Goal: Information Seeking & Learning: Find specific fact

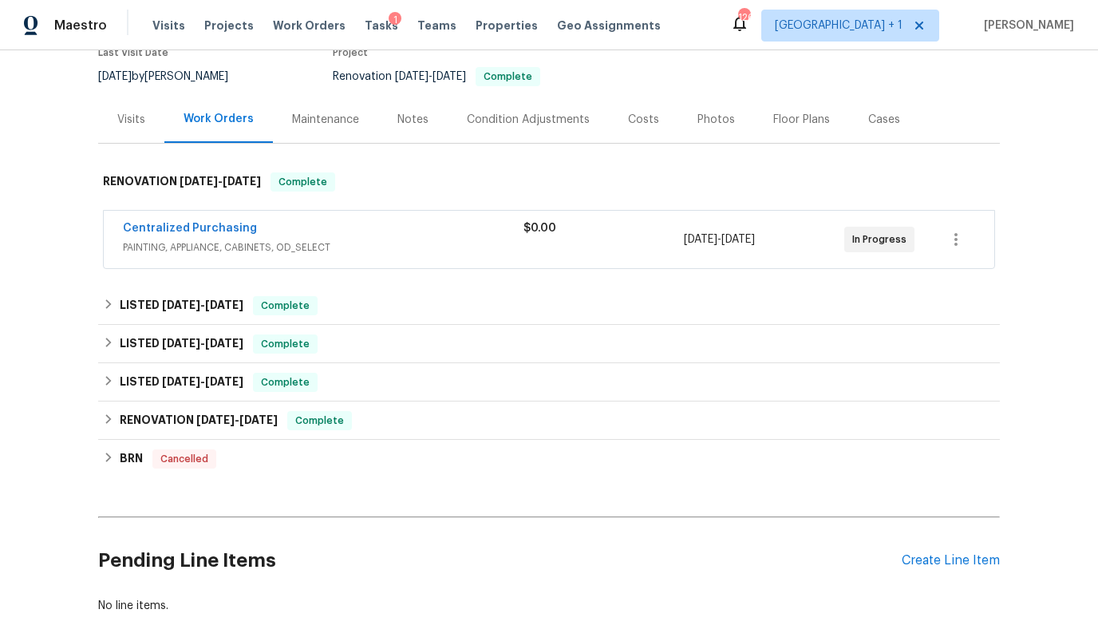
scroll to position [160, 0]
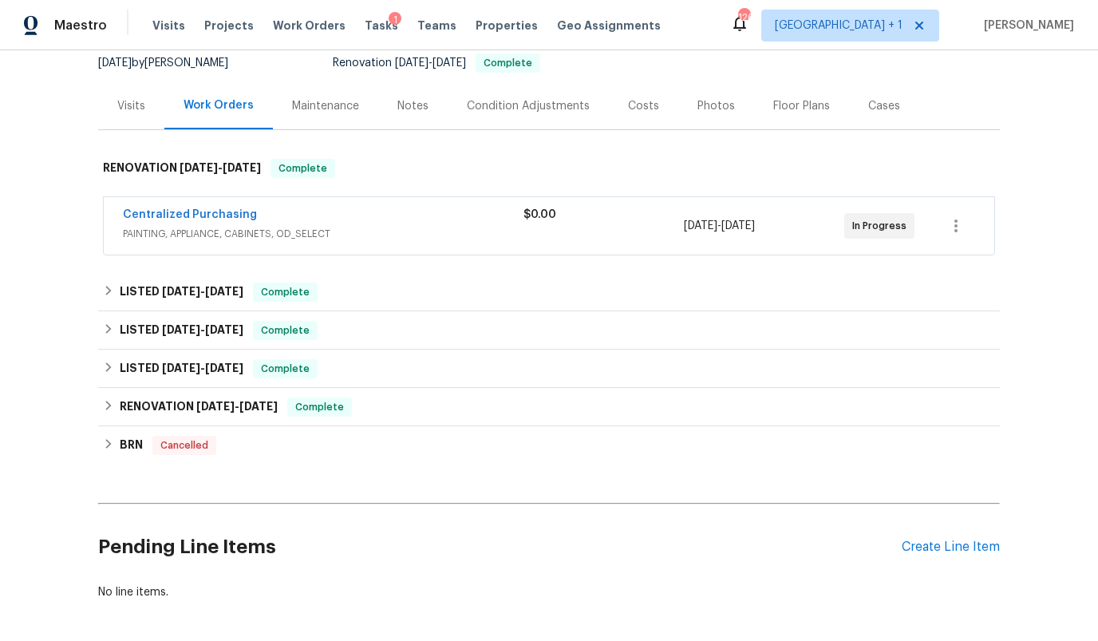
click at [639, 109] on div "Costs" at bounding box center [643, 106] width 31 height 16
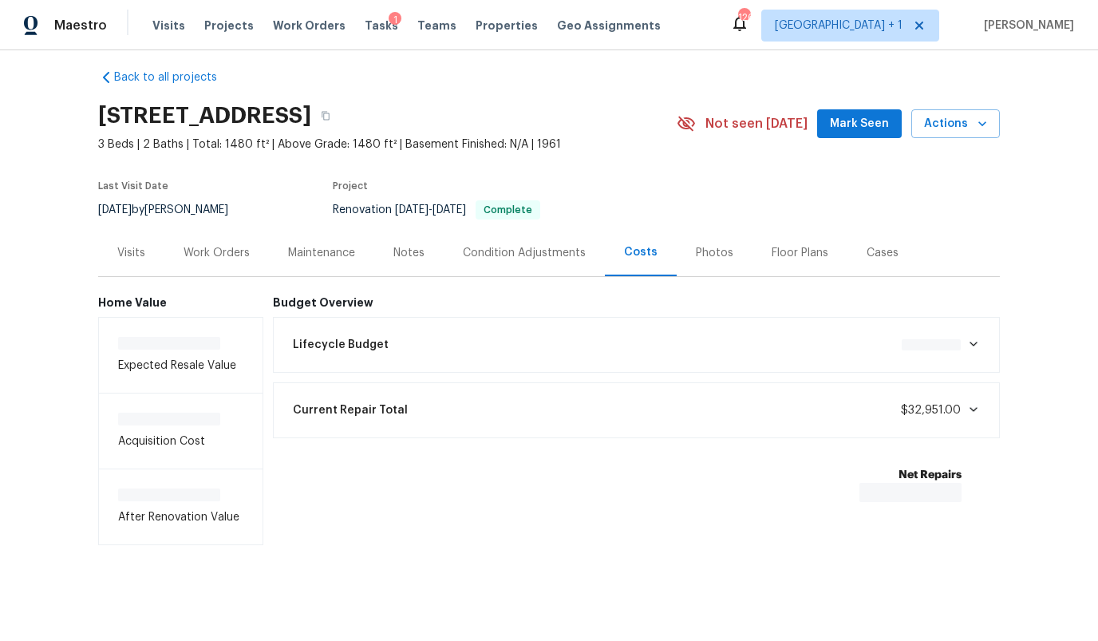
scroll to position [16, 0]
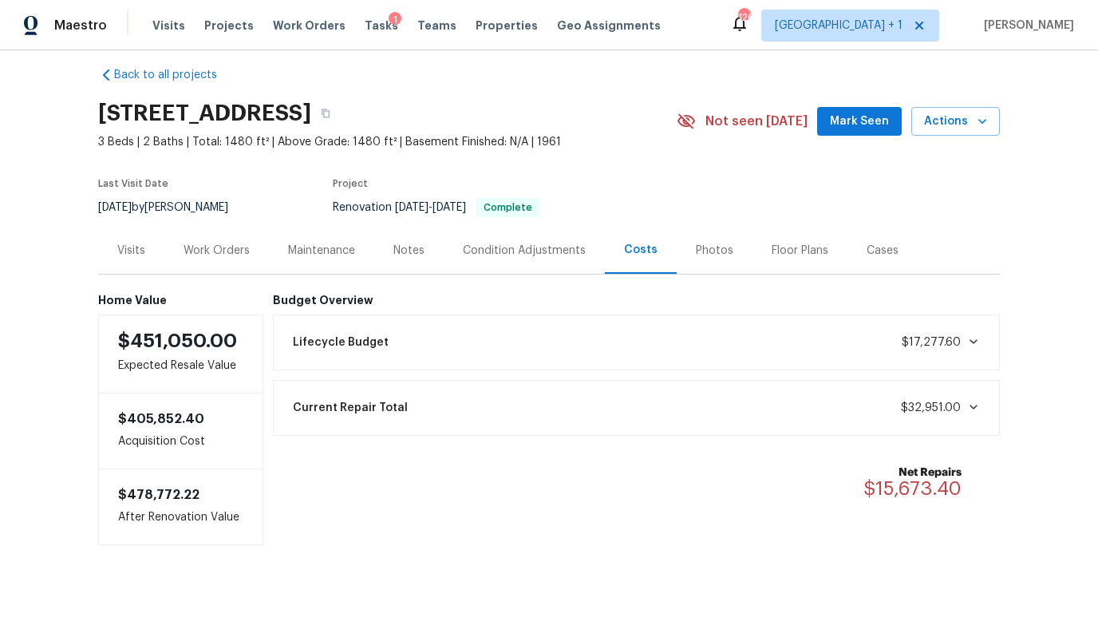
click at [551, 347] on div "Lifecycle Budget $17,277.60" at bounding box center [636, 342] width 707 height 35
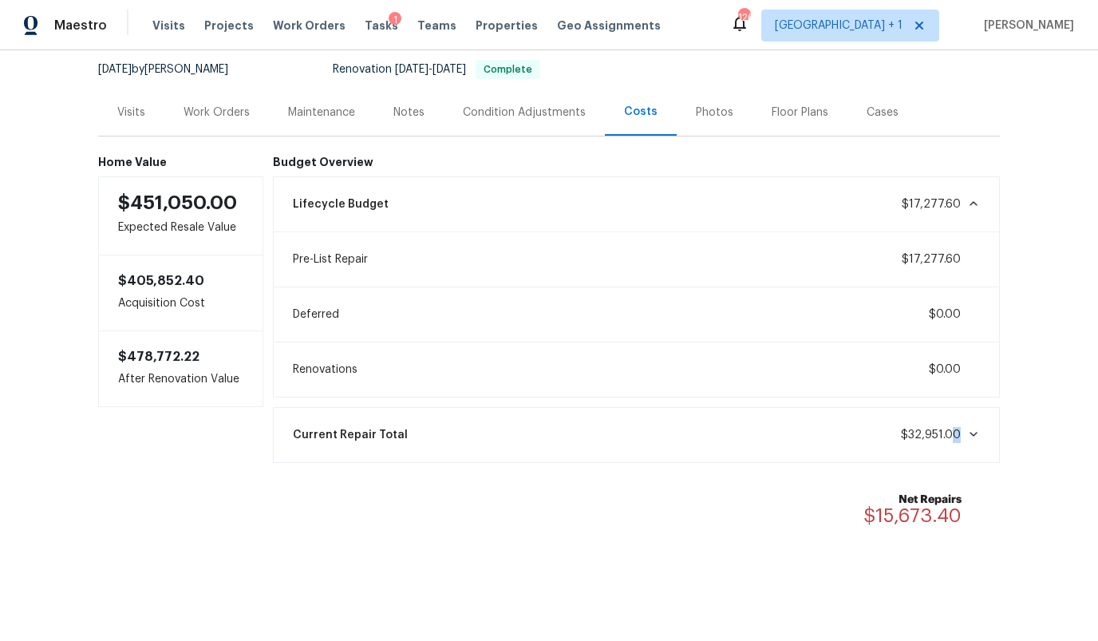
drag, startPoint x: 969, startPoint y: 437, endPoint x: 957, endPoint y: 437, distance: 12.0
click at [957, 437] on span "$32,951.00" at bounding box center [940, 435] width 79 height 16
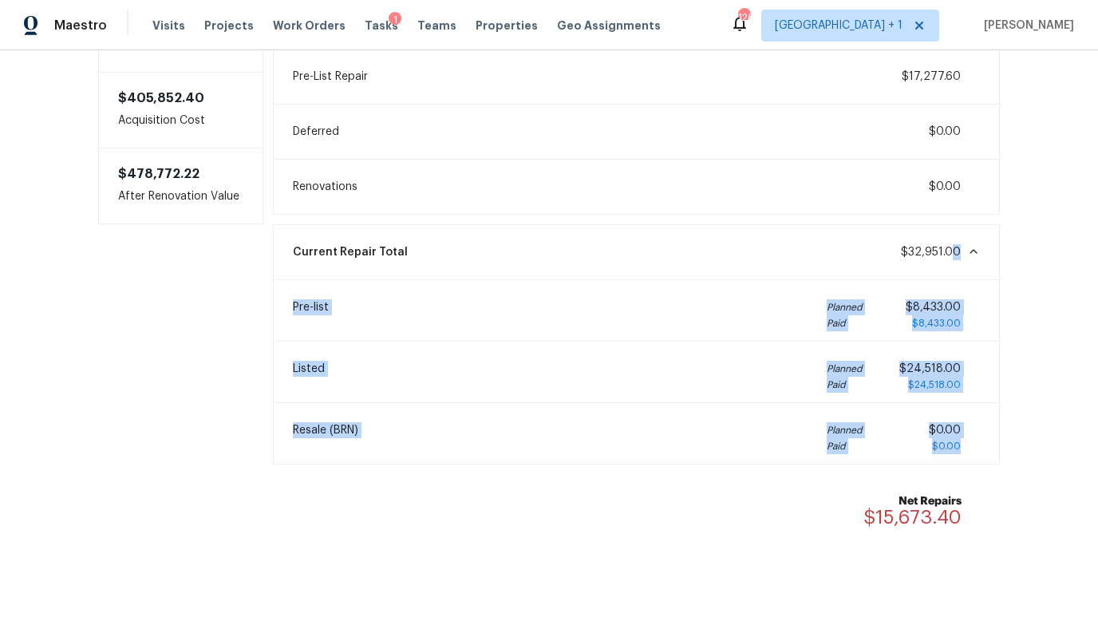
scroll to position [338, 0]
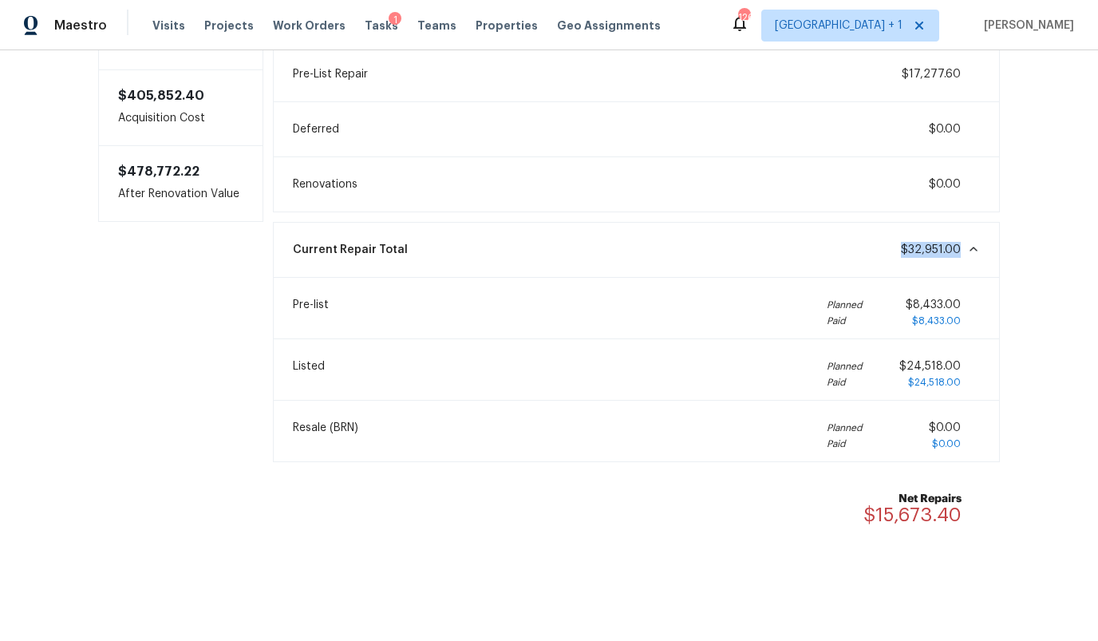
drag, startPoint x: 899, startPoint y: 247, endPoint x: 964, endPoint y: 248, distance: 65.5
click at [964, 248] on div "Current Repair Total $32,951.00" at bounding box center [636, 249] width 707 height 35
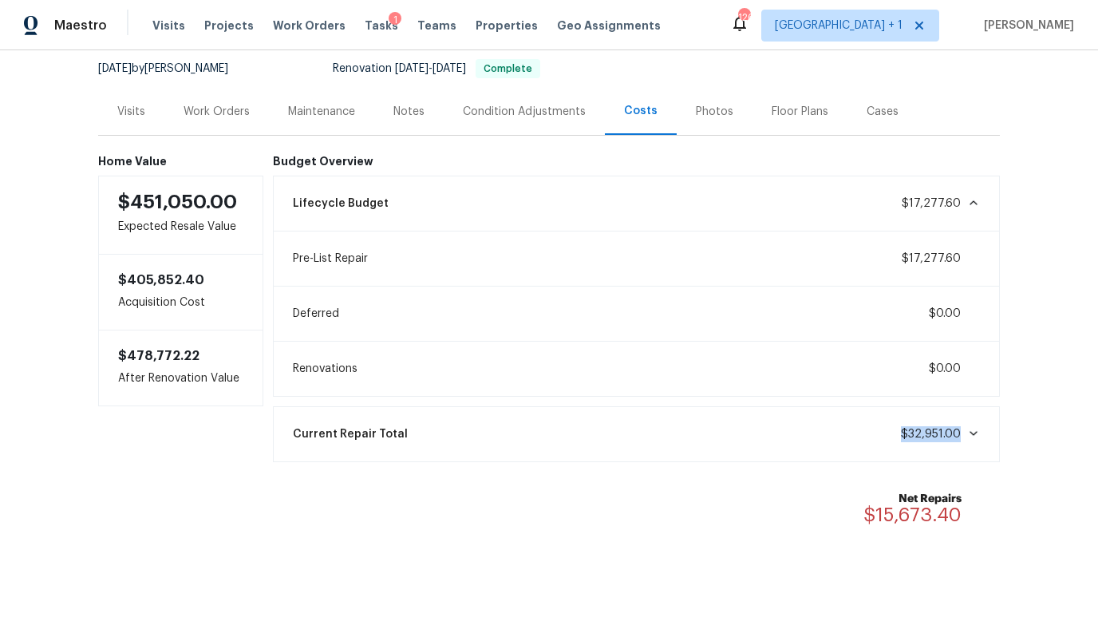
scroll to position [153, 0]
copy span "$32,951.00"
click at [234, 113] on div "Work Orders" at bounding box center [217, 113] width 66 height 16
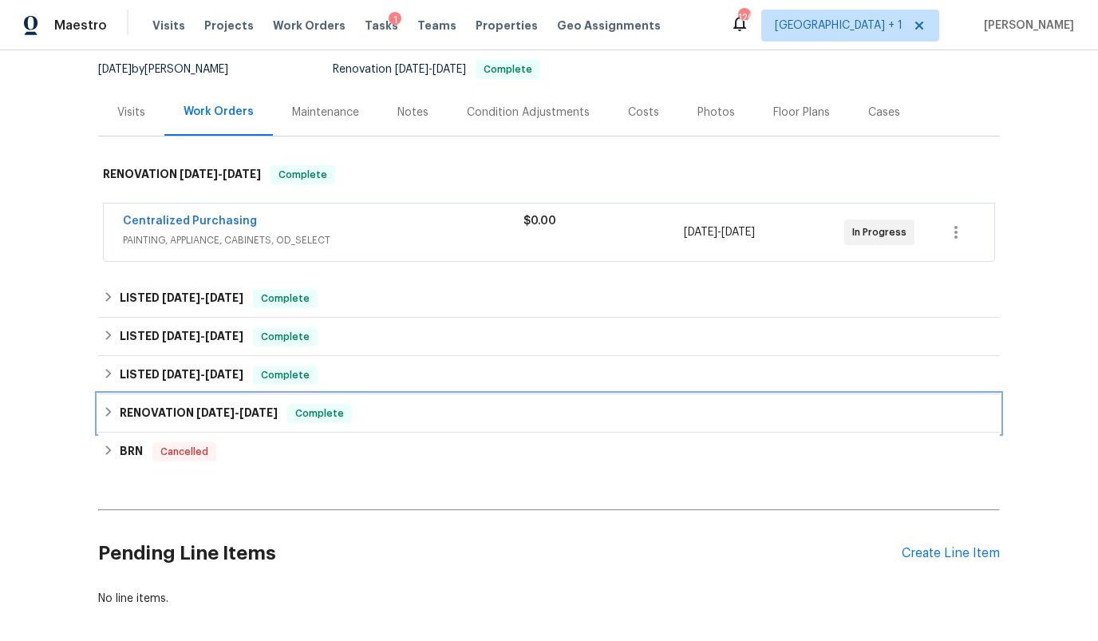
click at [218, 421] on h6 "RENOVATION [DATE] - [DATE]" at bounding box center [199, 413] width 158 height 19
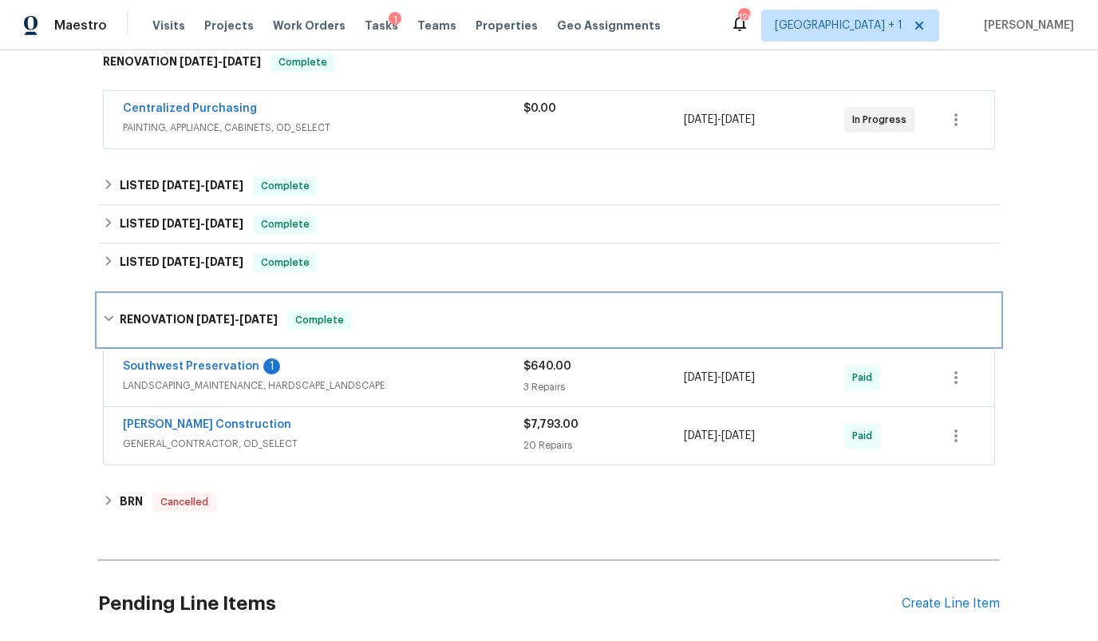
scroll to position [258, 0]
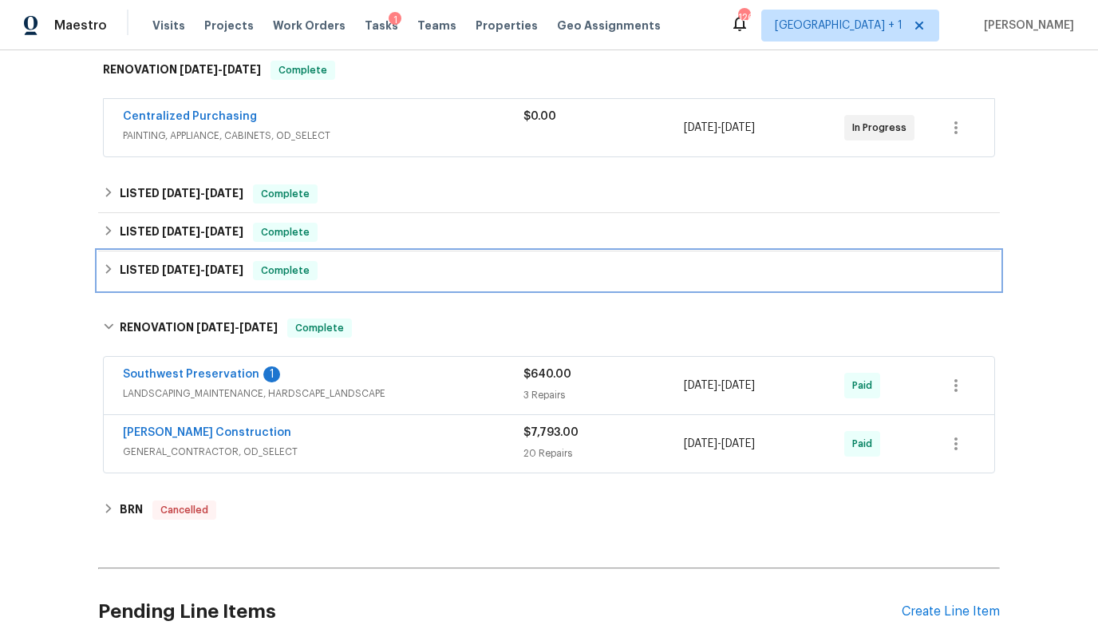
click at [212, 274] on span "[DATE]" at bounding box center [224, 269] width 38 height 11
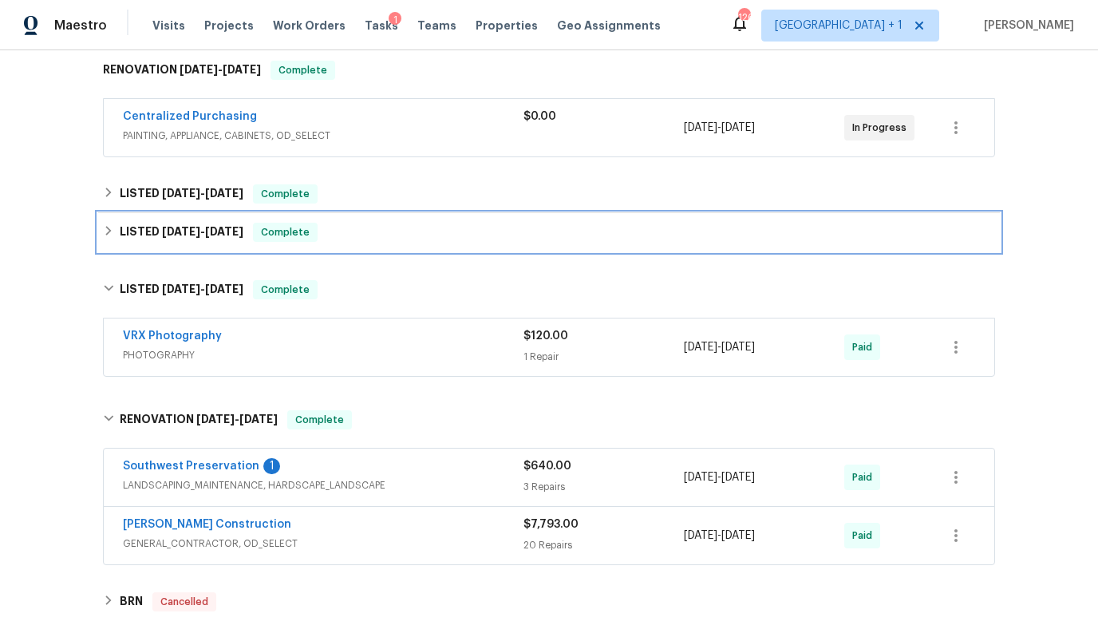
click at [200, 230] on span "[DATE]" at bounding box center [181, 231] width 38 height 11
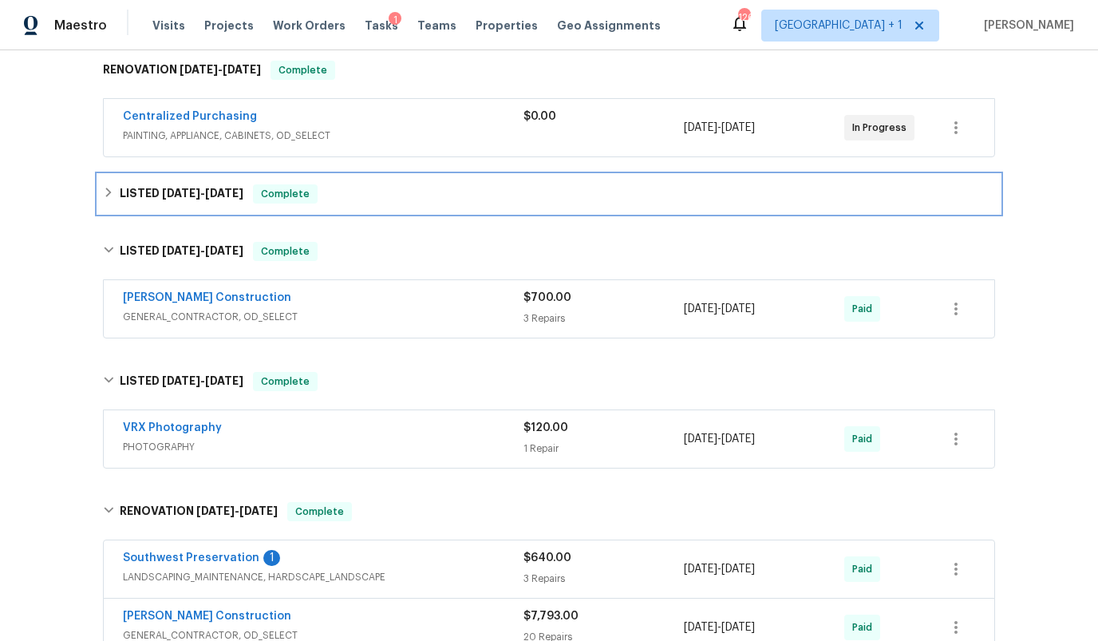
click at [200, 203] on h6 "LISTED [DATE] - [DATE]" at bounding box center [182, 193] width 124 height 19
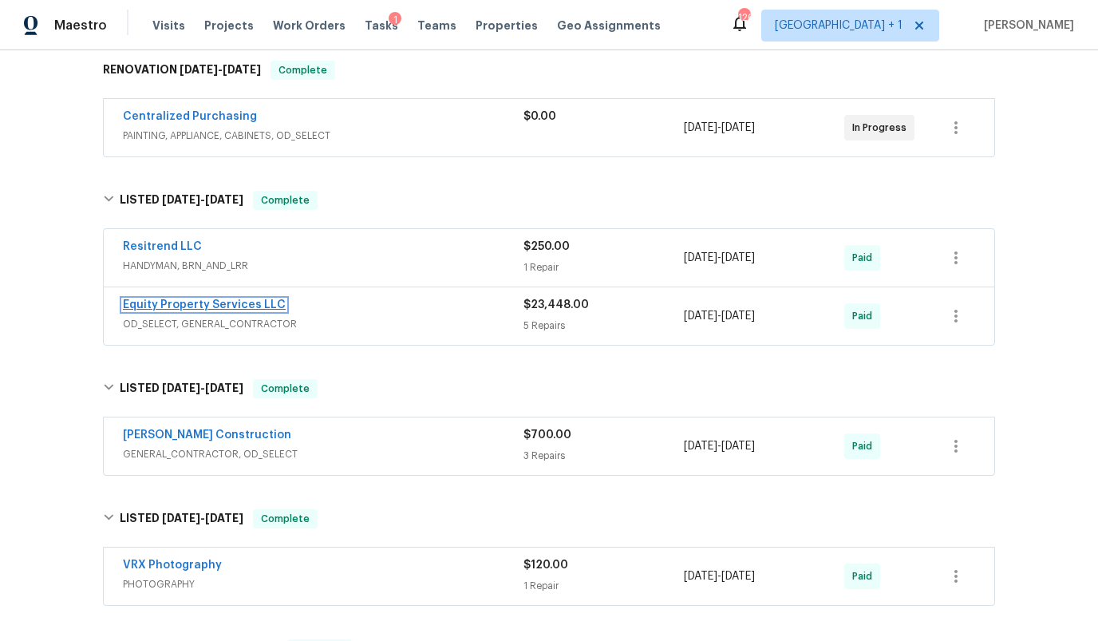
click at [201, 303] on link "Equity Property Services LLC" at bounding box center [204, 304] width 163 height 11
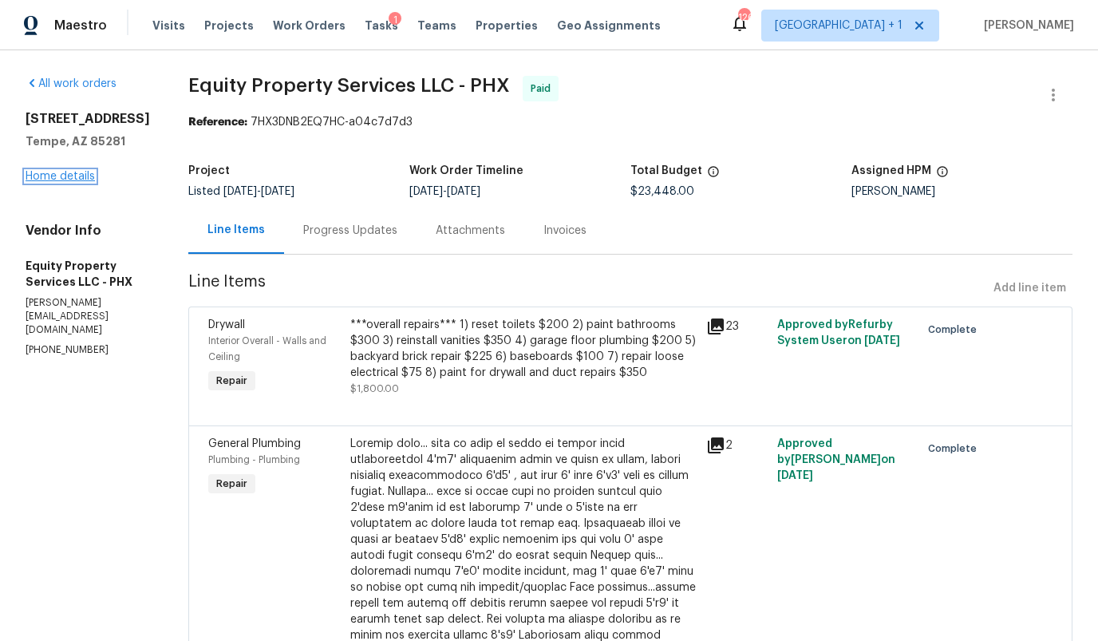
click at [49, 182] on link "Home details" at bounding box center [60, 176] width 69 height 11
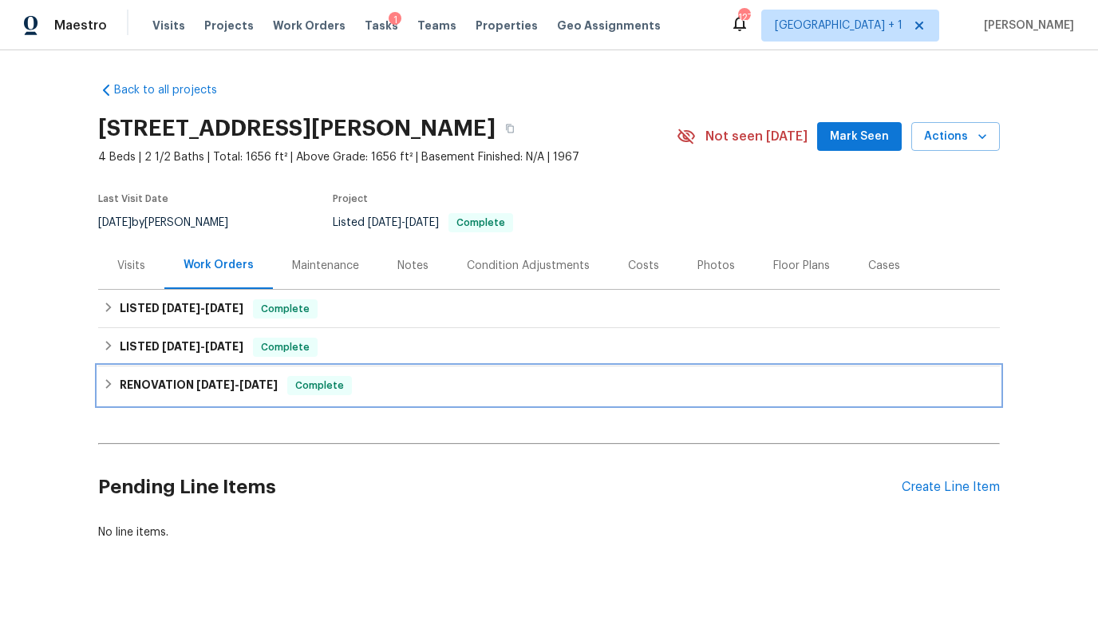
click at [187, 381] on h6 "RENOVATION 4/10/25 - 4/21/25" at bounding box center [199, 385] width 158 height 19
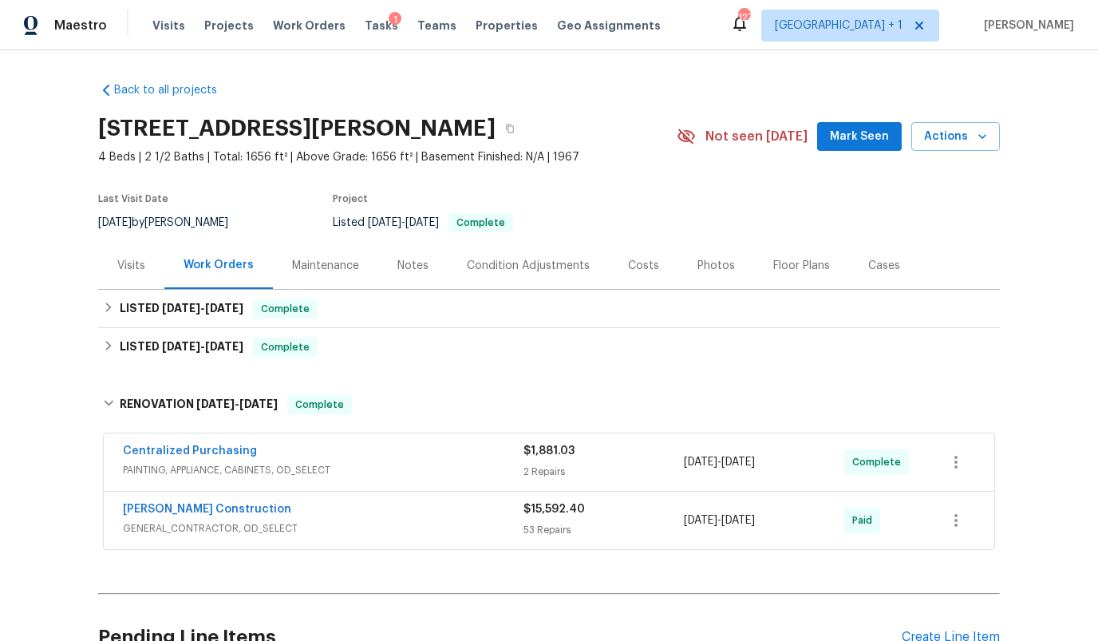
click at [646, 263] on div "Costs" at bounding box center [643, 266] width 31 height 16
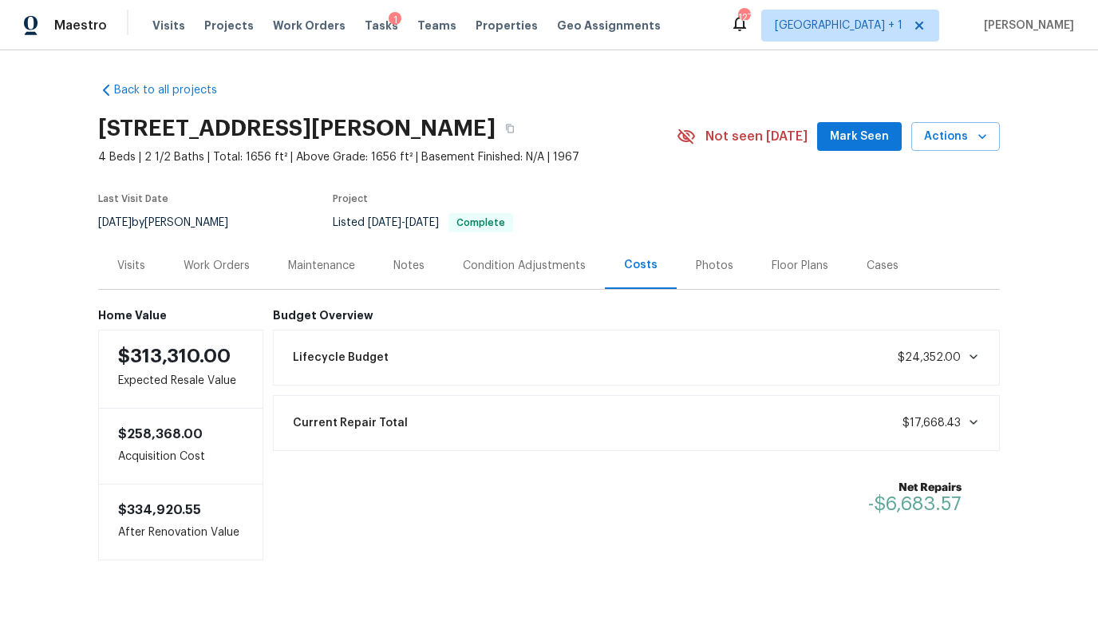
click at [699, 428] on div "Current Repair Total $17,668.43" at bounding box center [636, 423] width 707 height 35
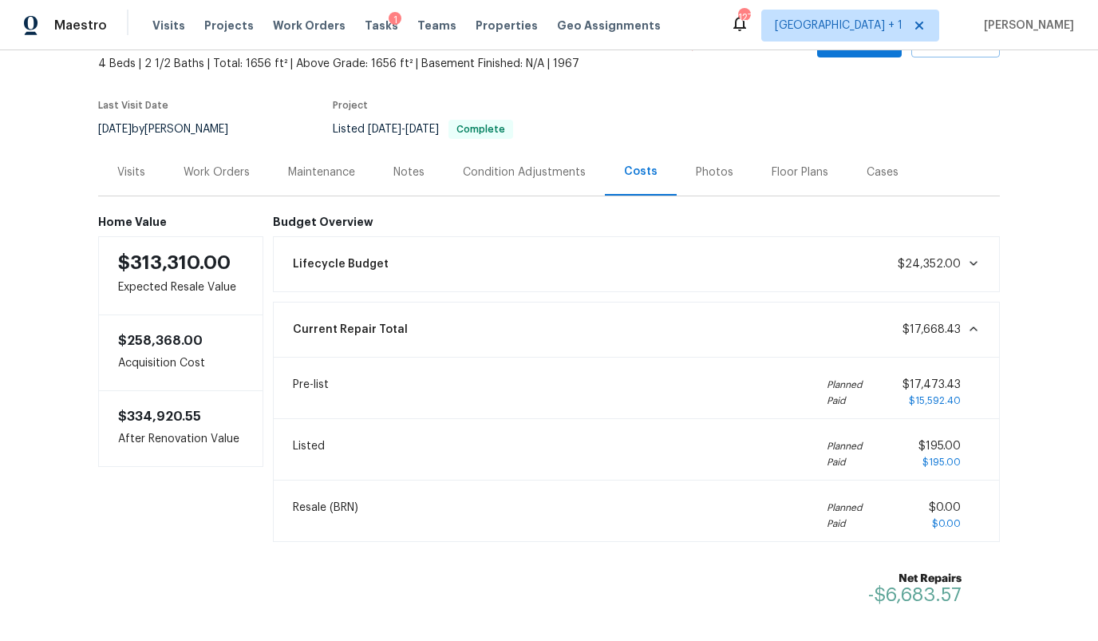
scroll to position [114, 0]
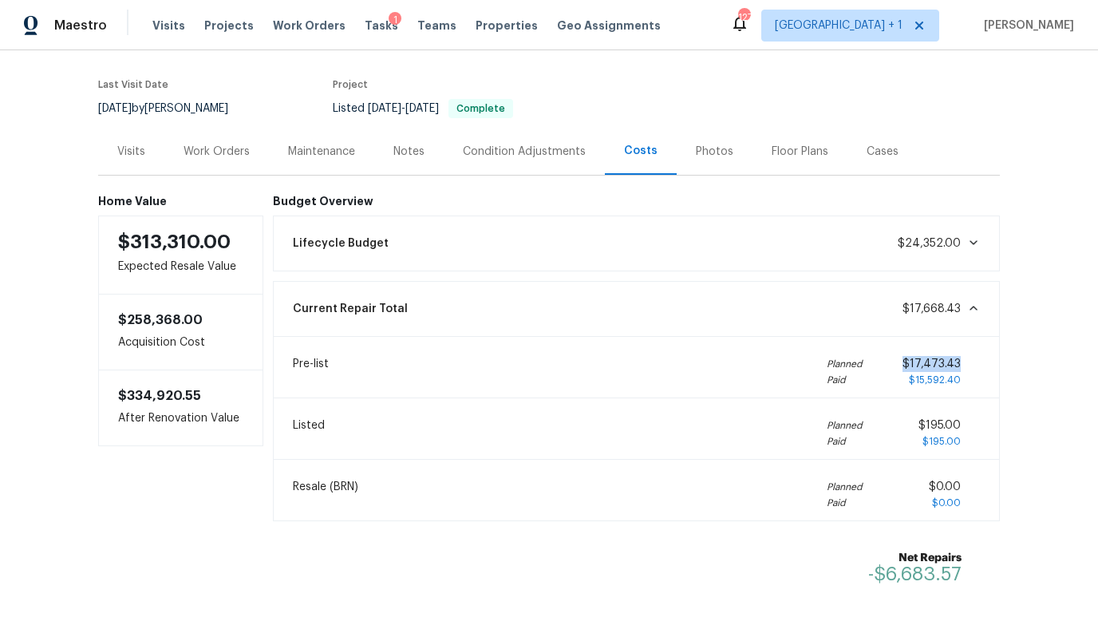
drag, startPoint x: 972, startPoint y: 362, endPoint x: 906, endPoint y: 361, distance: 65.5
click at [906, 361] on div "$17,473.43 $15,592.40" at bounding box center [941, 372] width 77 height 32
copy span "$17,473.43"
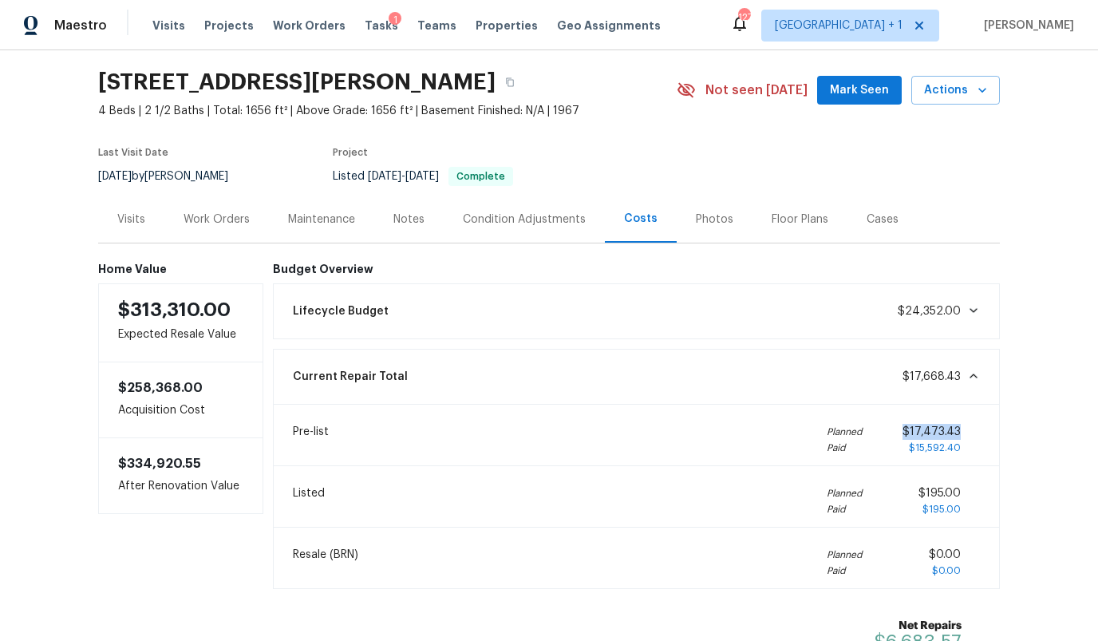
scroll to position [0, 0]
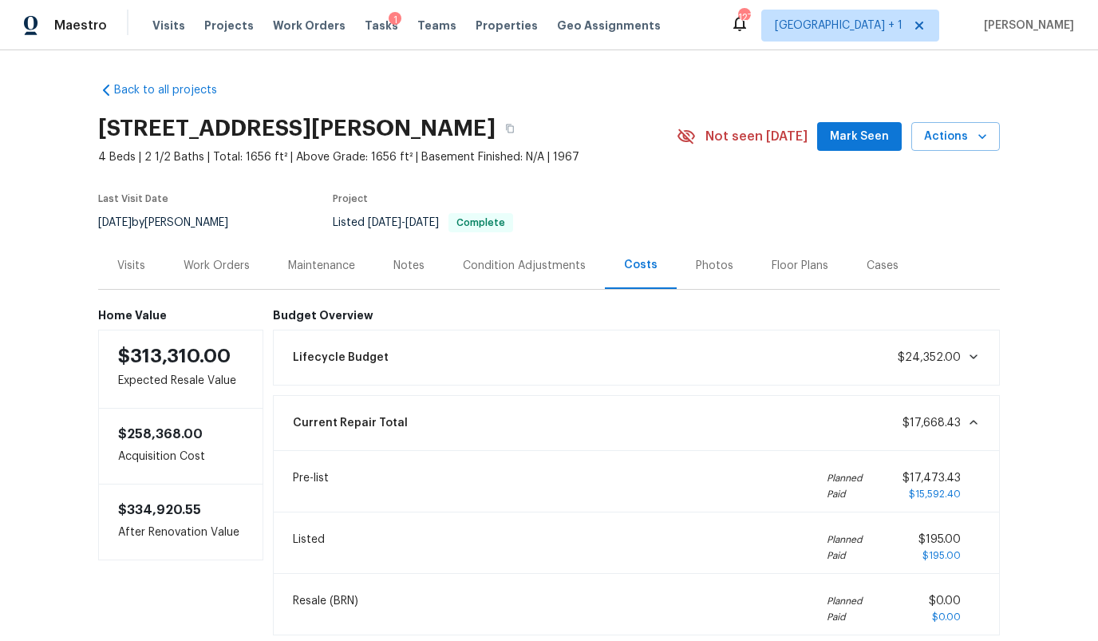
click at [137, 264] on div "Visits" at bounding box center [131, 266] width 28 height 16
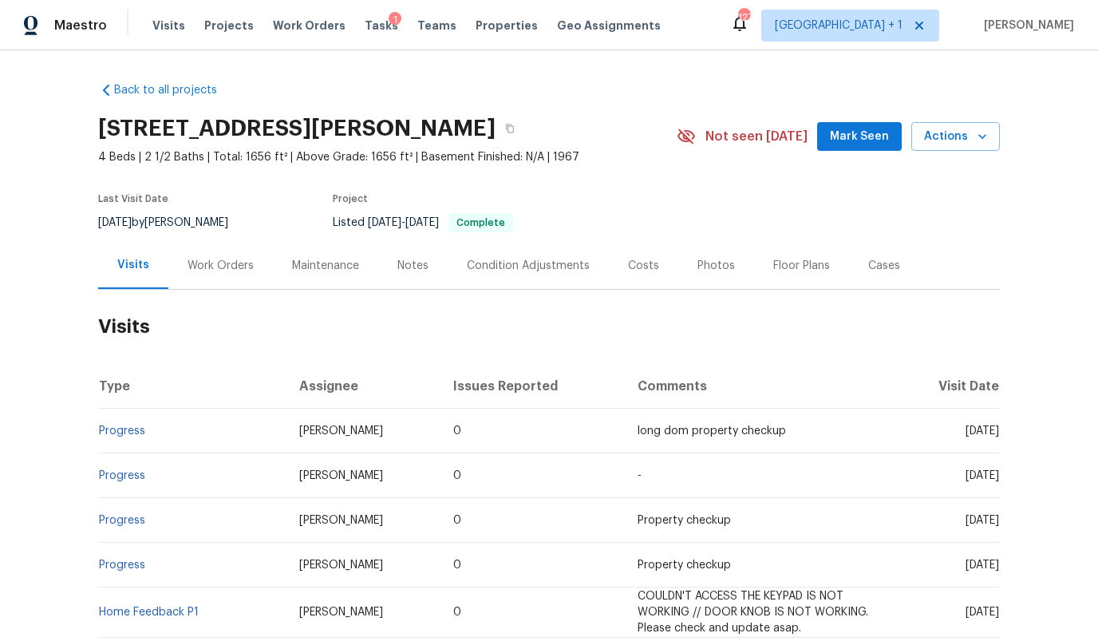
click at [232, 265] on div "Work Orders" at bounding box center [221, 266] width 66 height 16
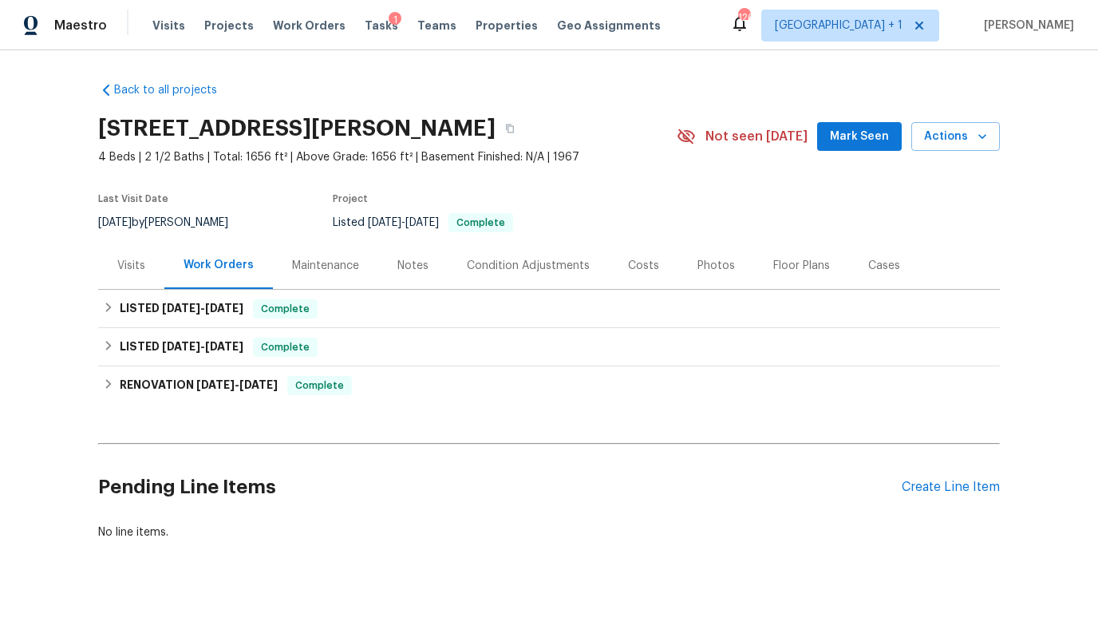
click at [521, 258] on div "Condition Adjustments" at bounding box center [528, 266] width 123 height 16
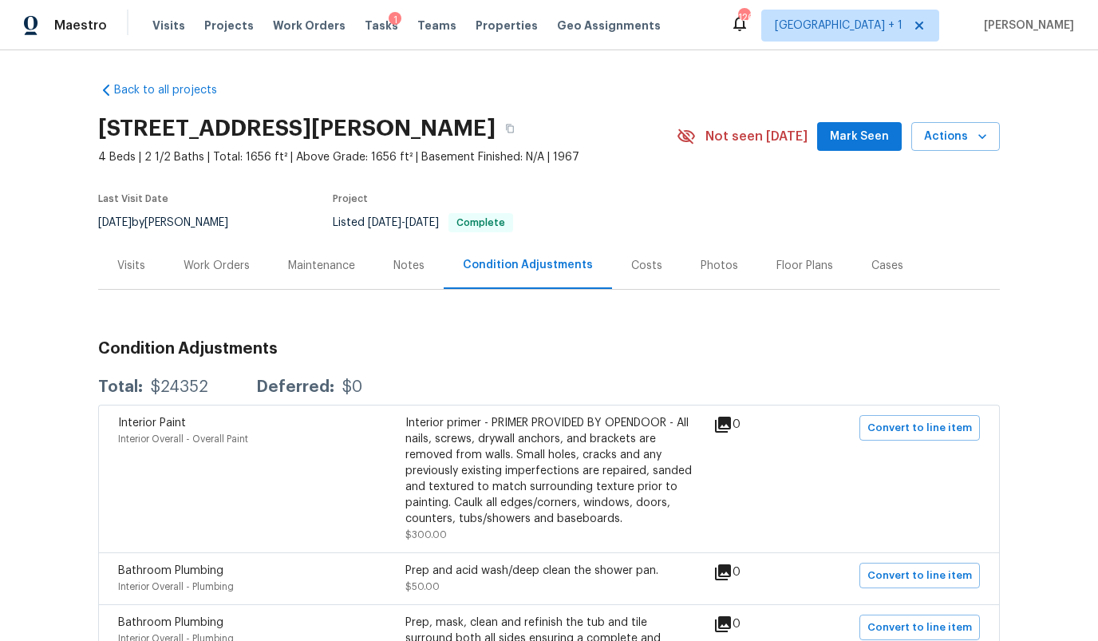
click at [631, 271] on div "Costs" at bounding box center [646, 266] width 31 height 16
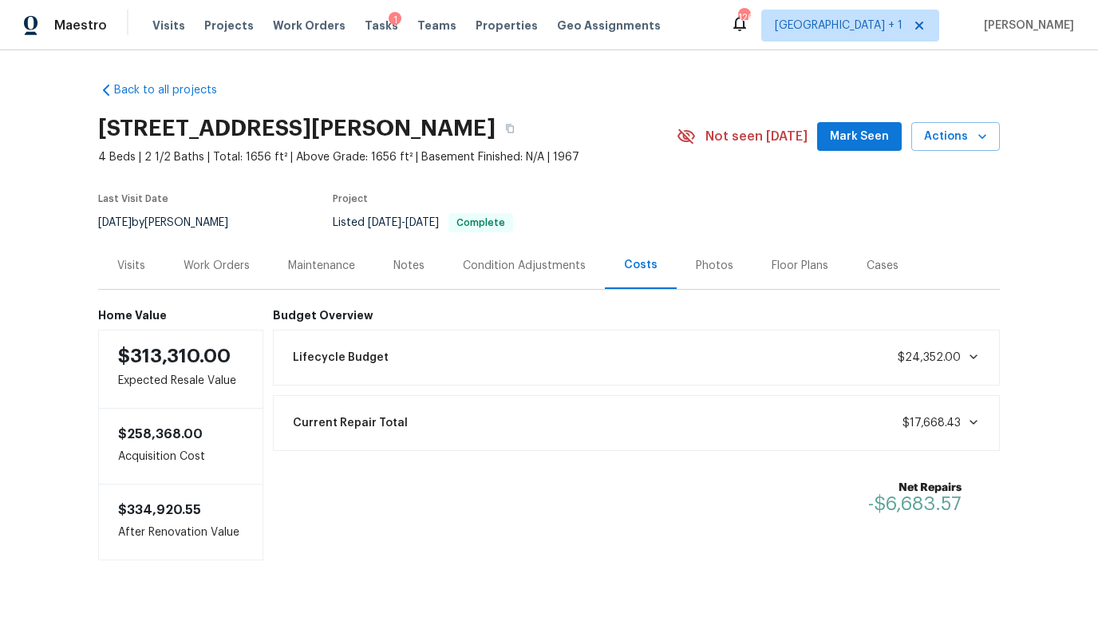
scroll to position [16, 0]
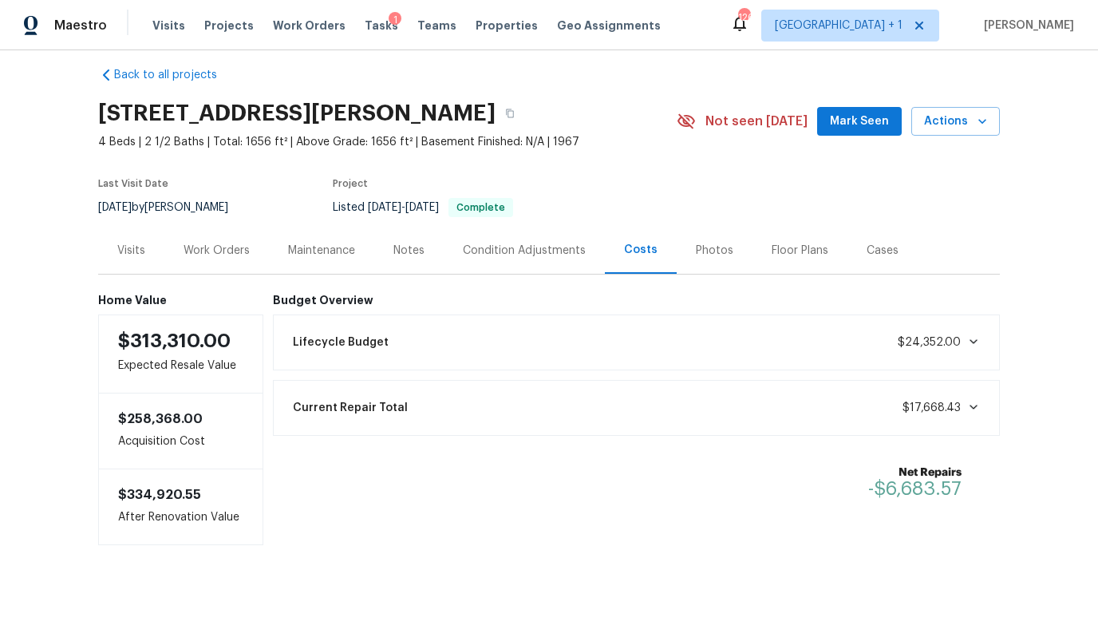
click at [938, 405] on span "$17,668.43" at bounding box center [932, 407] width 58 height 11
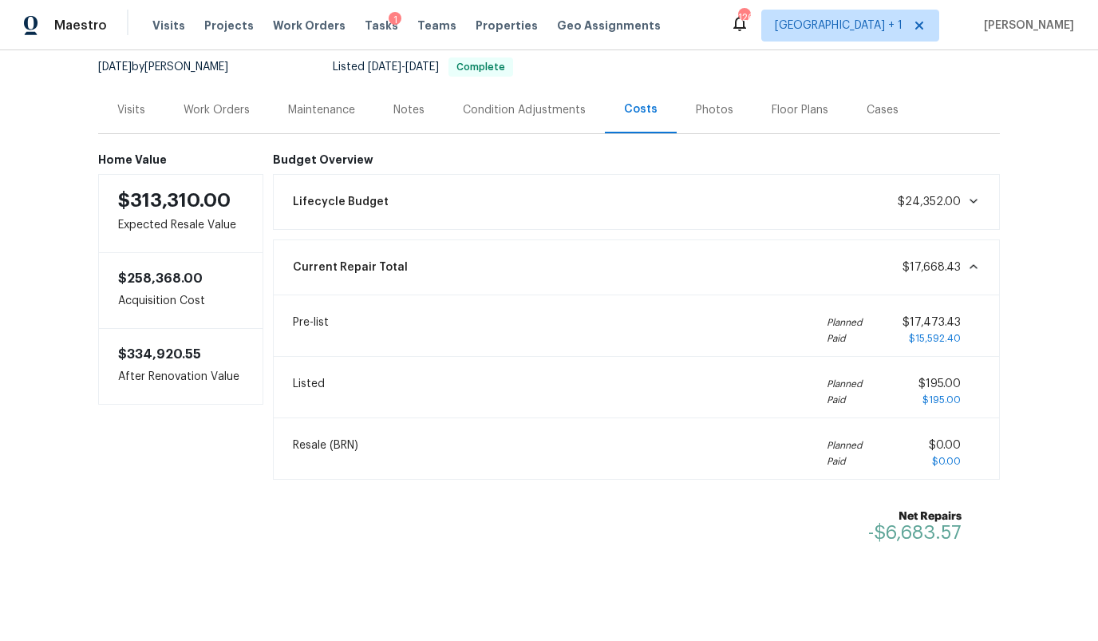
scroll to position [160, 0]
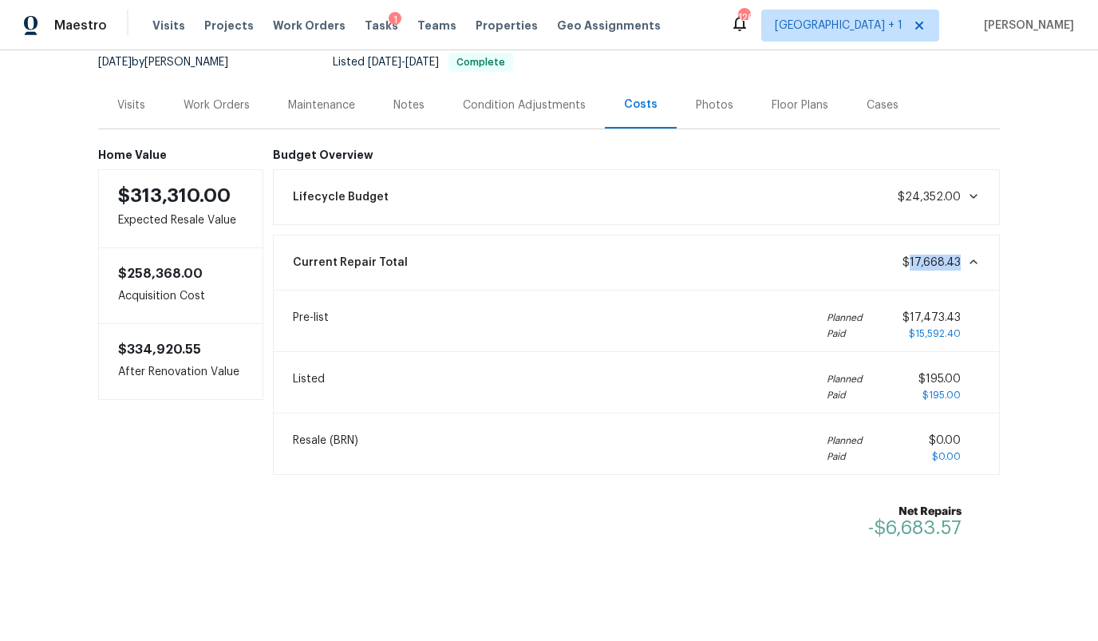
drag, startPoint x: 964, startPoint y: 262, endPoint x: 913, endPoint y: 262, distance: 50.3
click at [913, 262] on span "$17,668.43" at bounding box center [941, 263] width 77 height 16
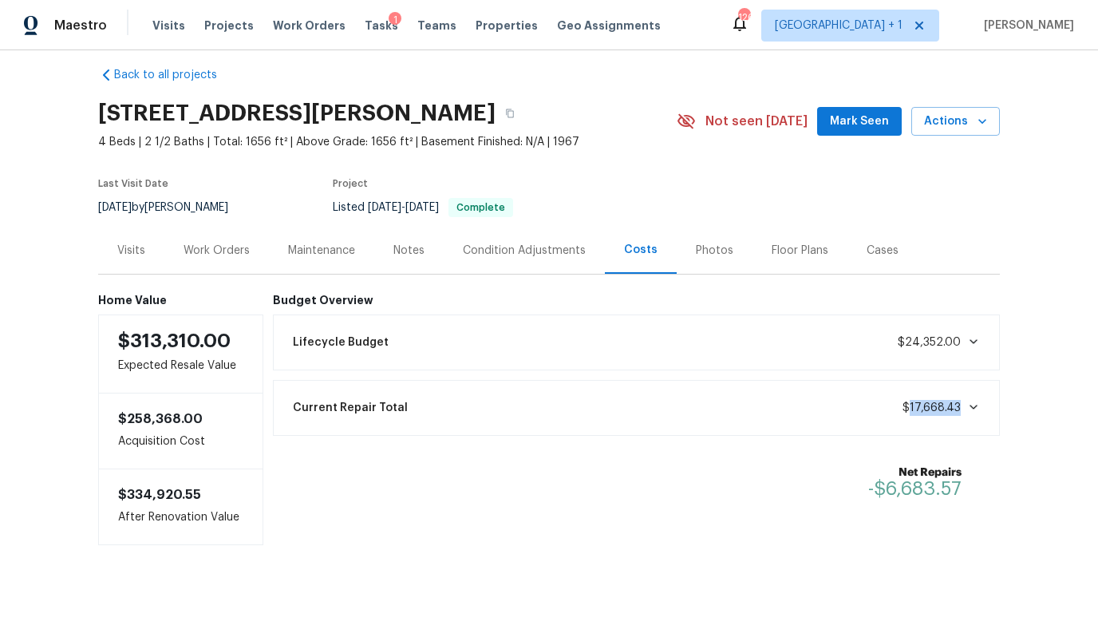
copy span "17,668.43"
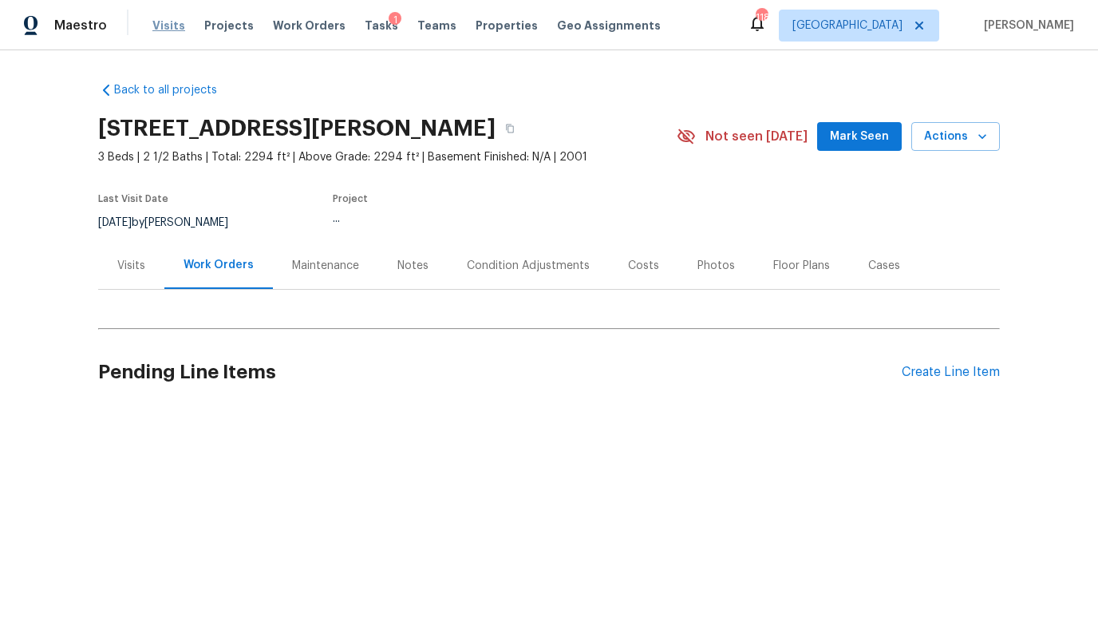
click at [157, 24] on span "Visits" at bounding box center [168, 26] width 33 height 16
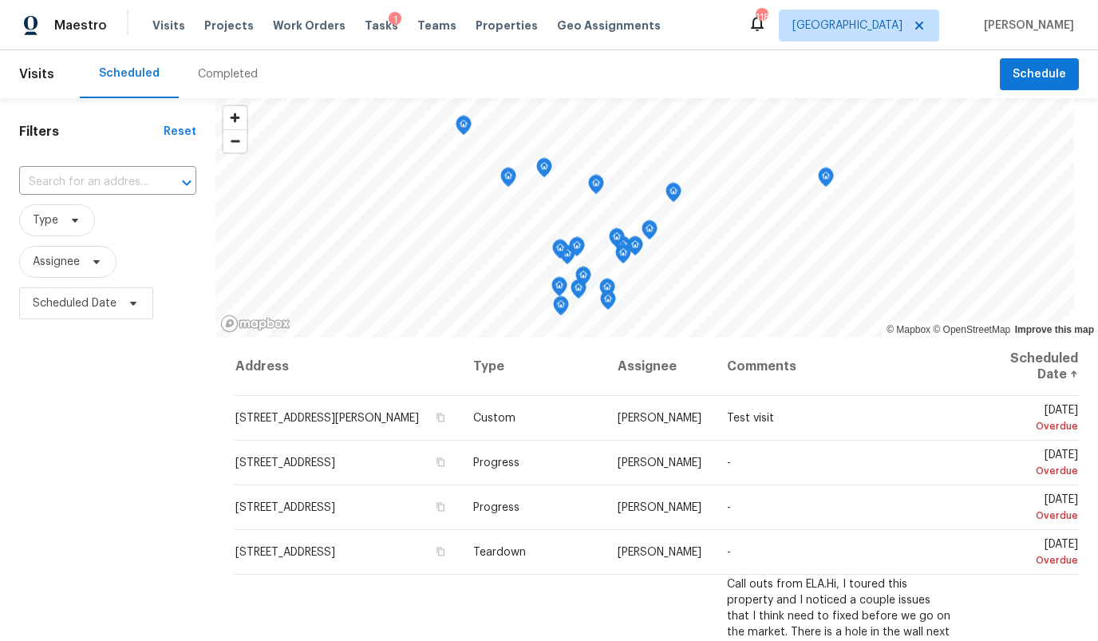
click at [221, 73] on div "Completed" at bounding box center [228, 74] width 60 height 16
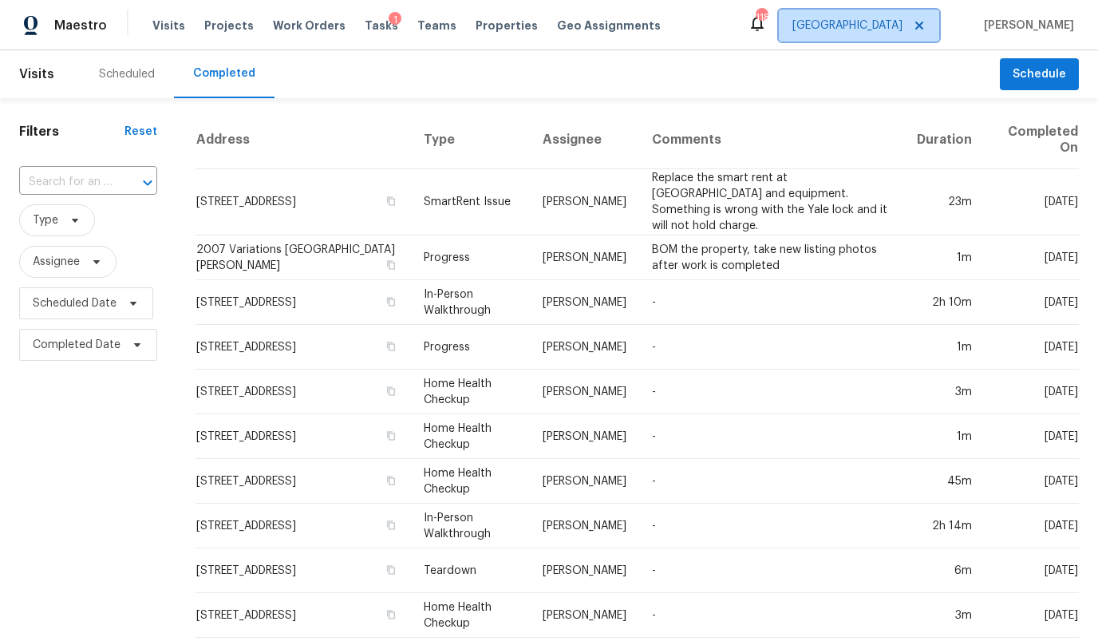
click at [902, 27] on span "Atlanta" at bounding box center [848, 26] width 110 height 16
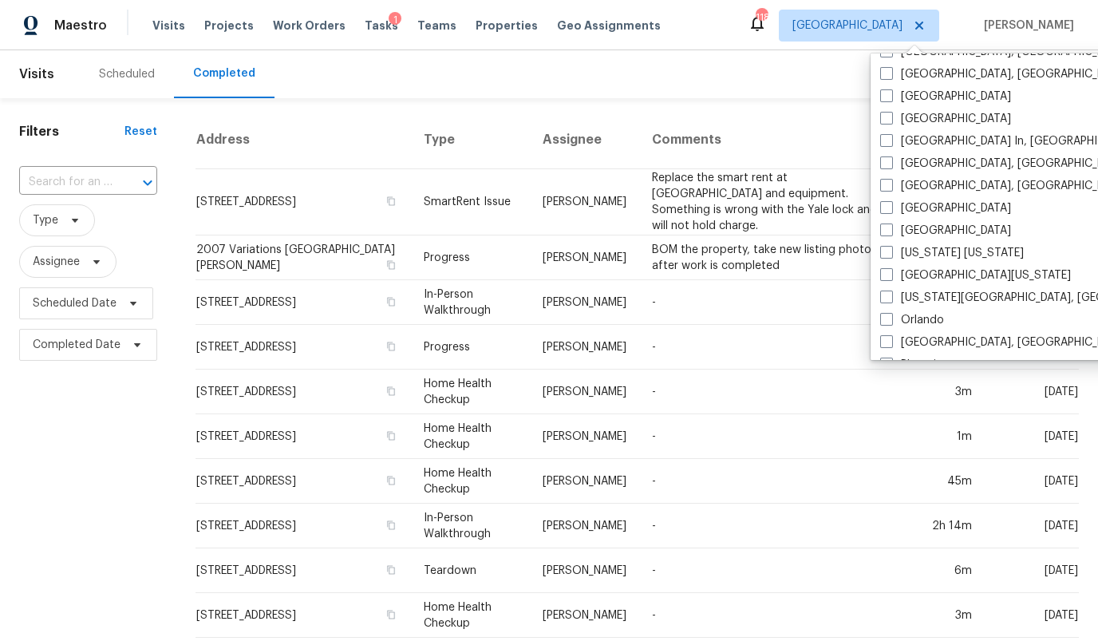
scroll to position [656, 0]
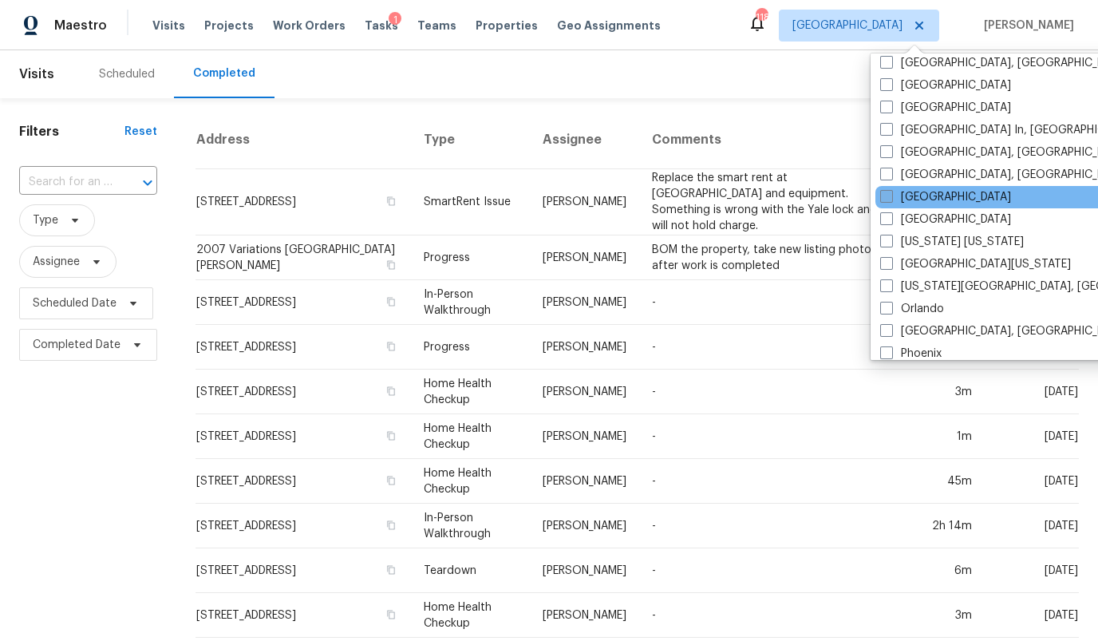
click at [936, 196] on label "Minneapolis" at bounding box center [946, 197] width 131 height 16
click at [891, 196] on input "Minneapolis" at bounding box center [886, 194] width 10 height 10
checkbox input "true"
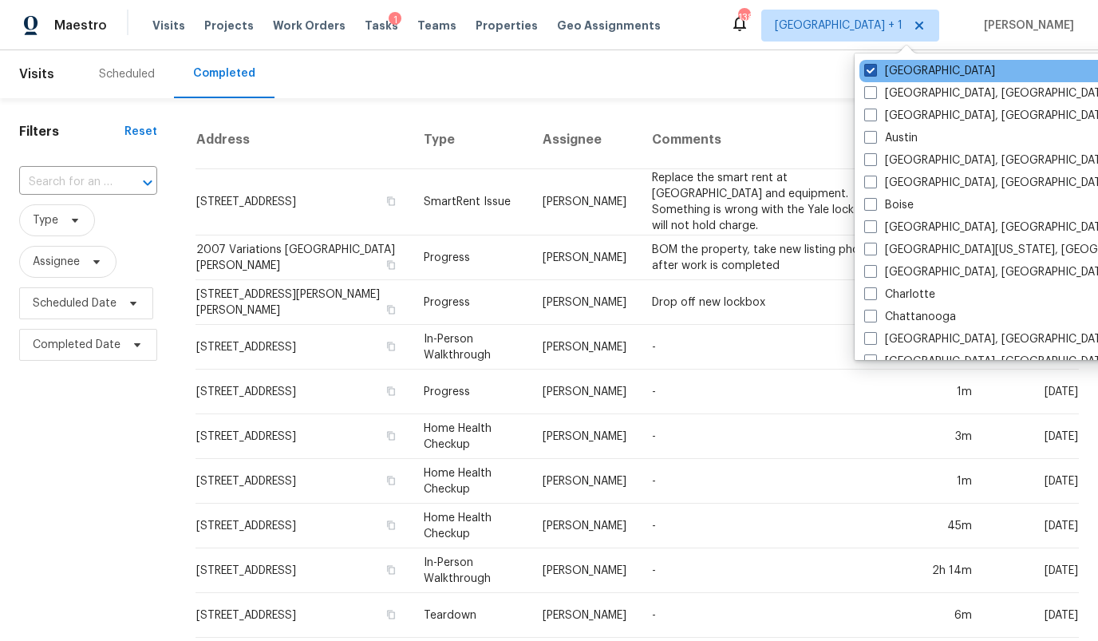
click at [893, 73] on label "Atlanta" at bounding box center [930, 71] width 131 height 16
click at [875, 73] on input "Atlanta" at bounding box center [870, 68] width 10 height 10
checkbox input "false"
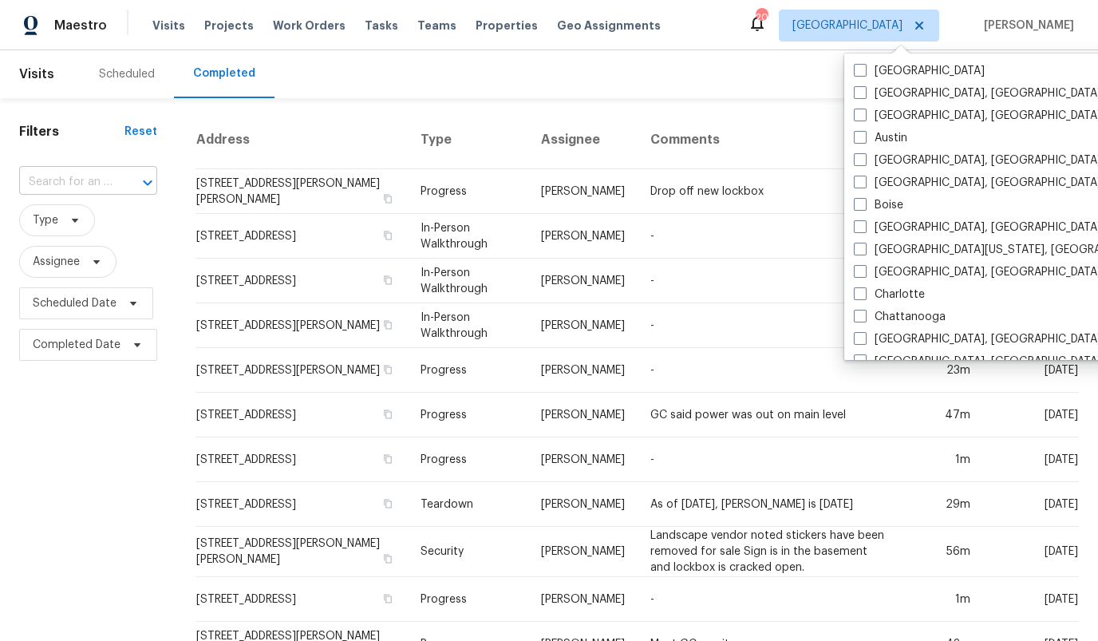
click at [80, 176] on input "text" at bounding box center [65, 182] width 93 height 25
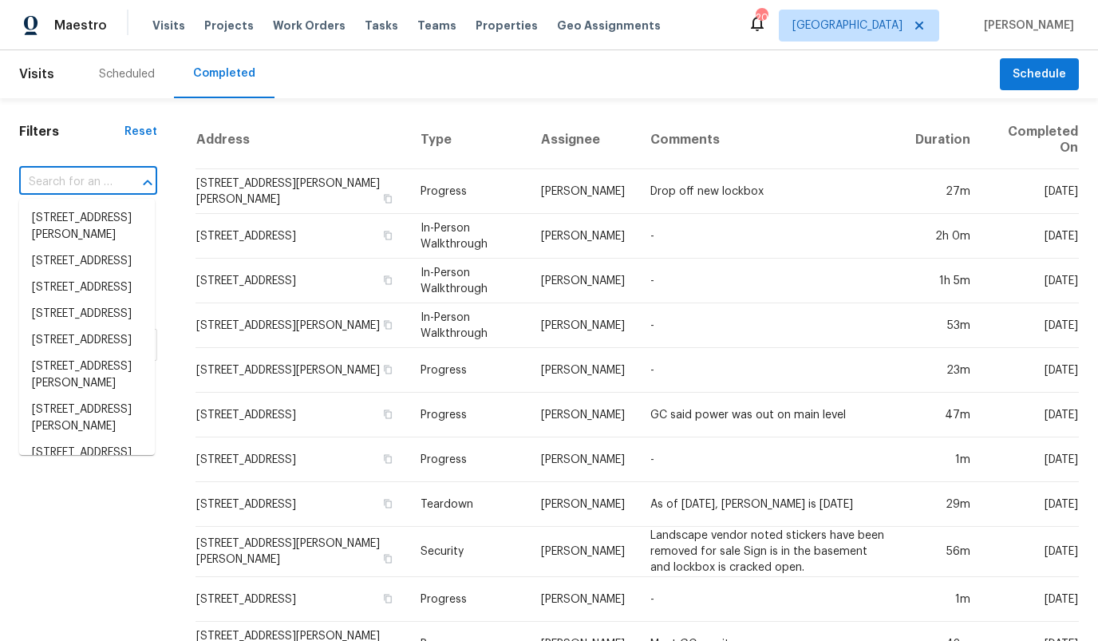
paste input "7866 31st St N, Oakdale, MN 55128"
type input "7866 31st St N, Oakdale, MN 55128"
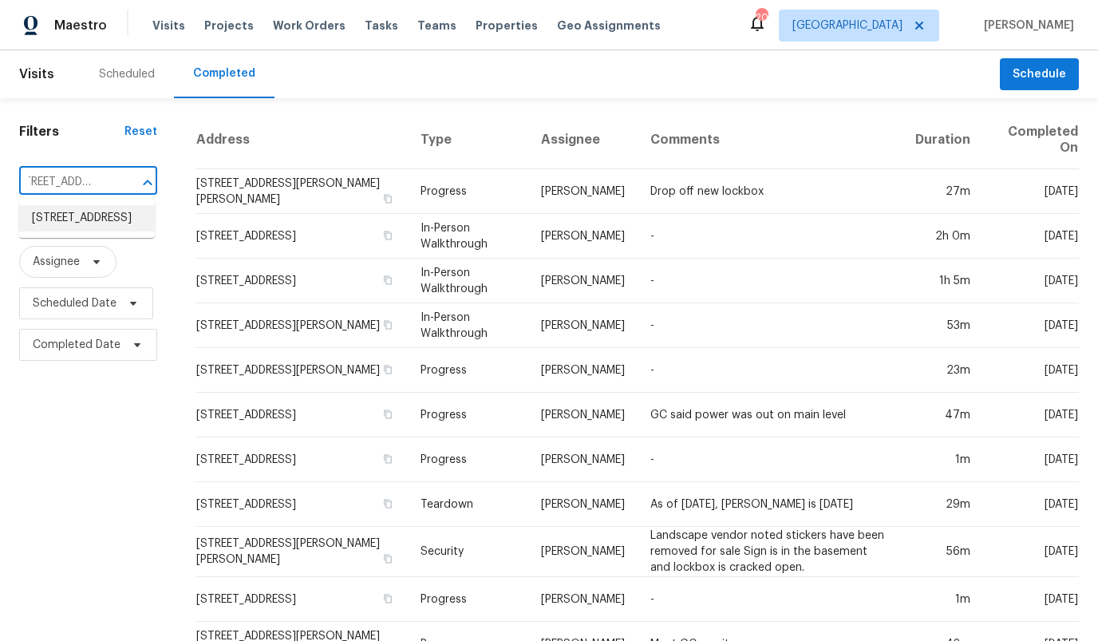
click at [65, 221] on li "7866 31st St N, Oakdale, MN 55128" at bounding box center [87, 218] width 136 height 26
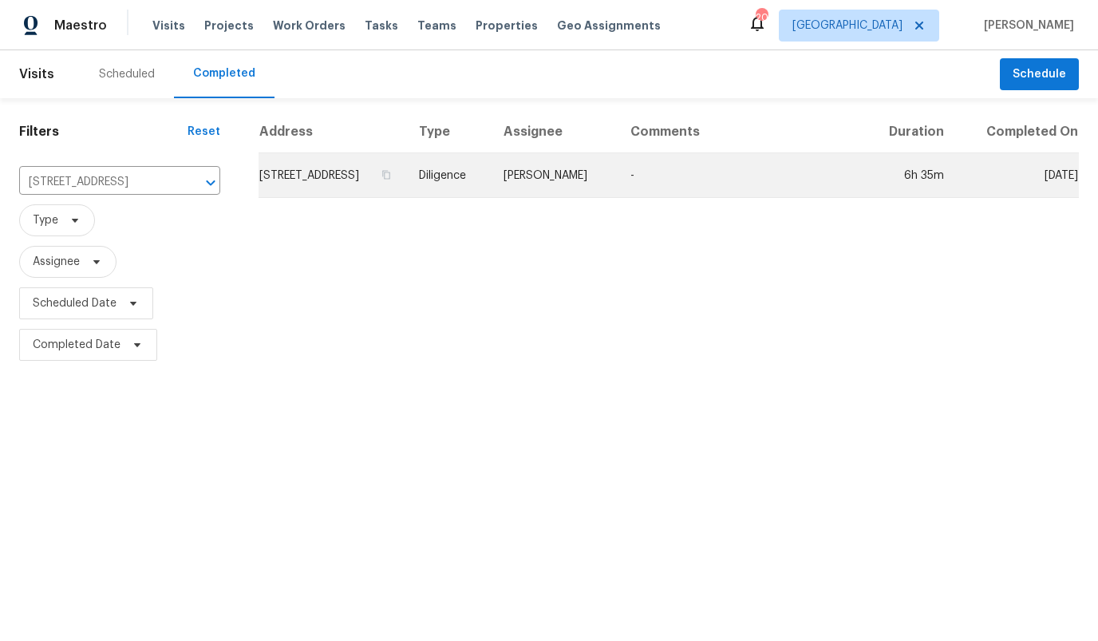
click at [270, 178] on td "7866 31st St N, Oakdale, MN 55128" at bounding box center [333, 175] width 148 height 45
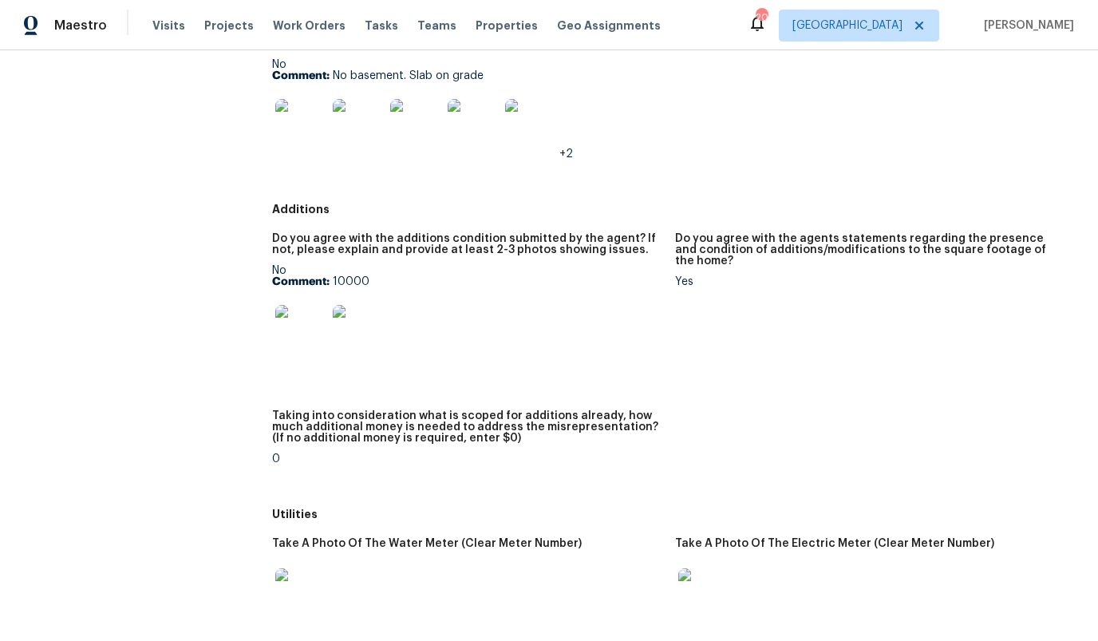
scroll to position [2656, 0]
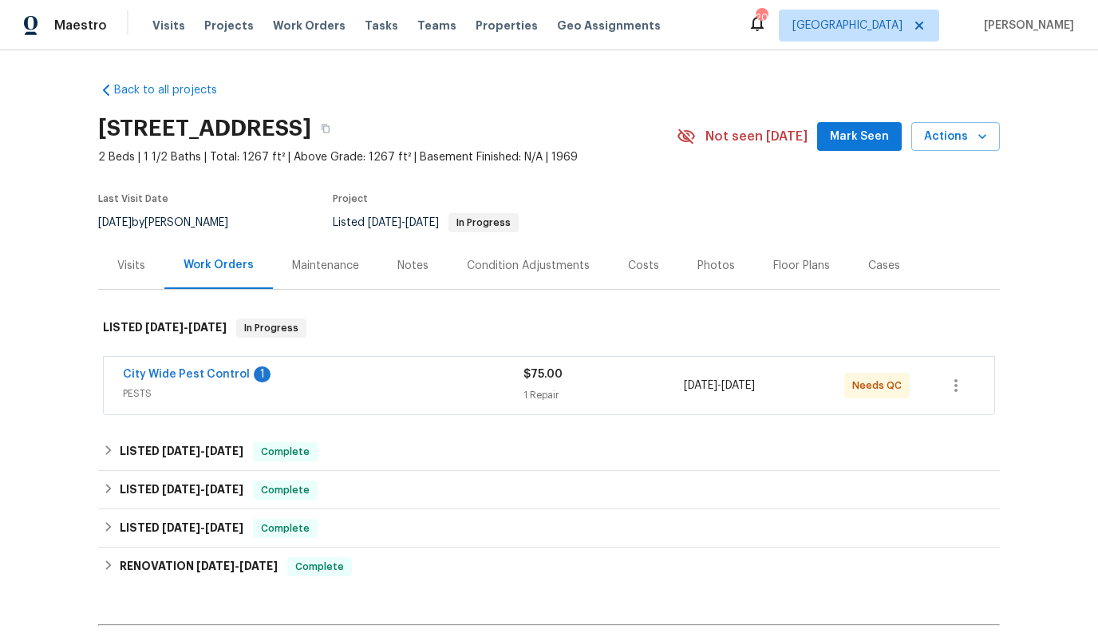
click at [513, 262] on div "Condition Adjustments" at bounding box center [528, 266] width 123 height 16
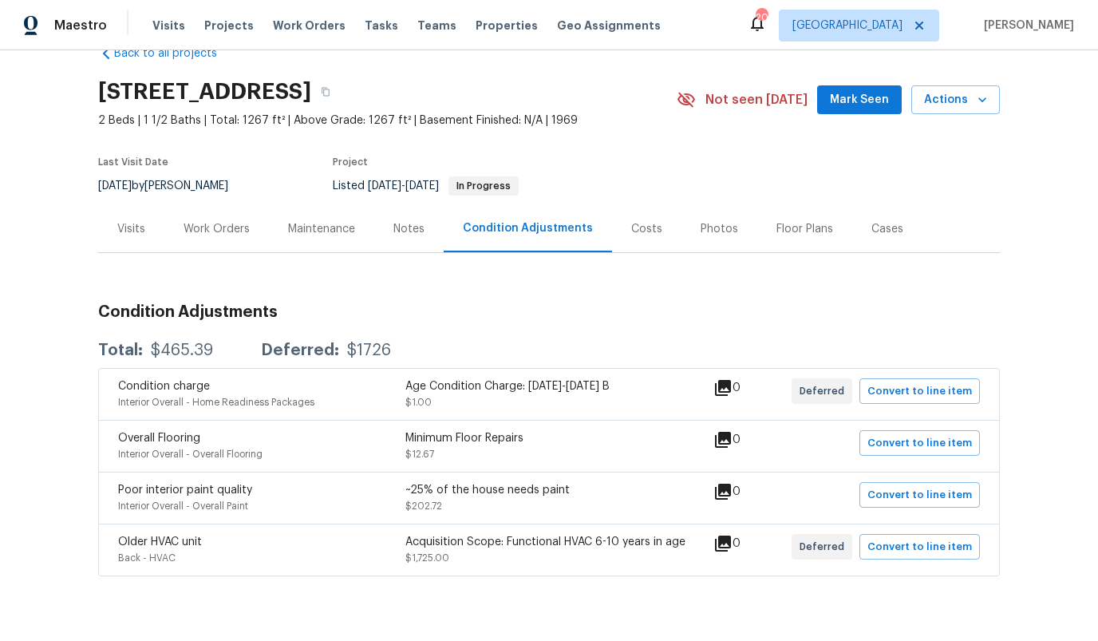
scroll to position [69, 0]
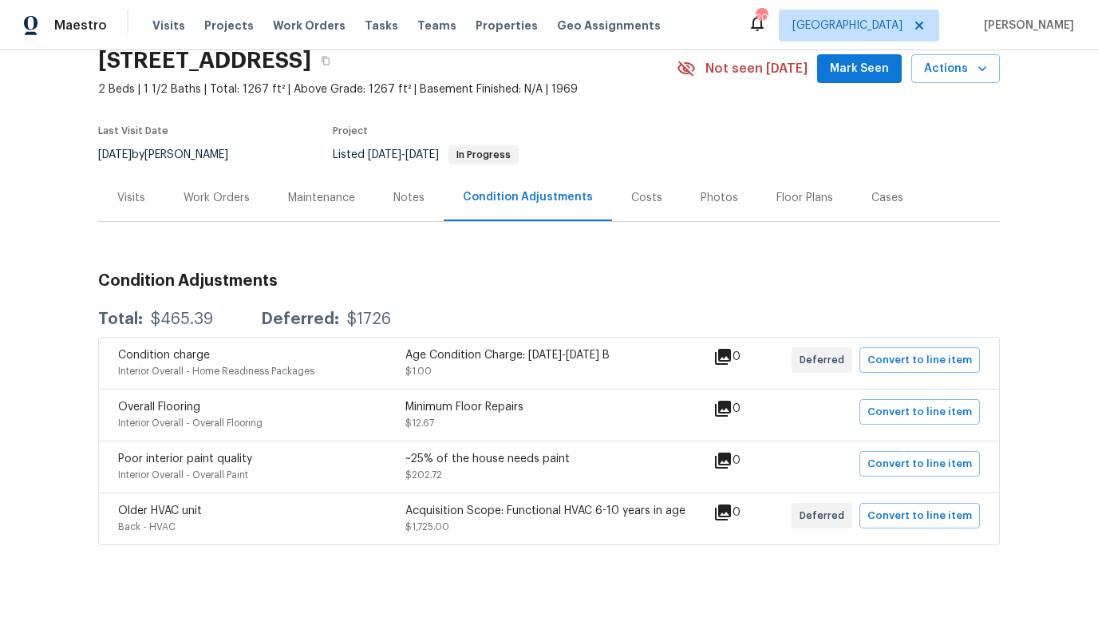
click at [643, 201] on div "Costs" at bounding box center [646, 198] width 31 height 16
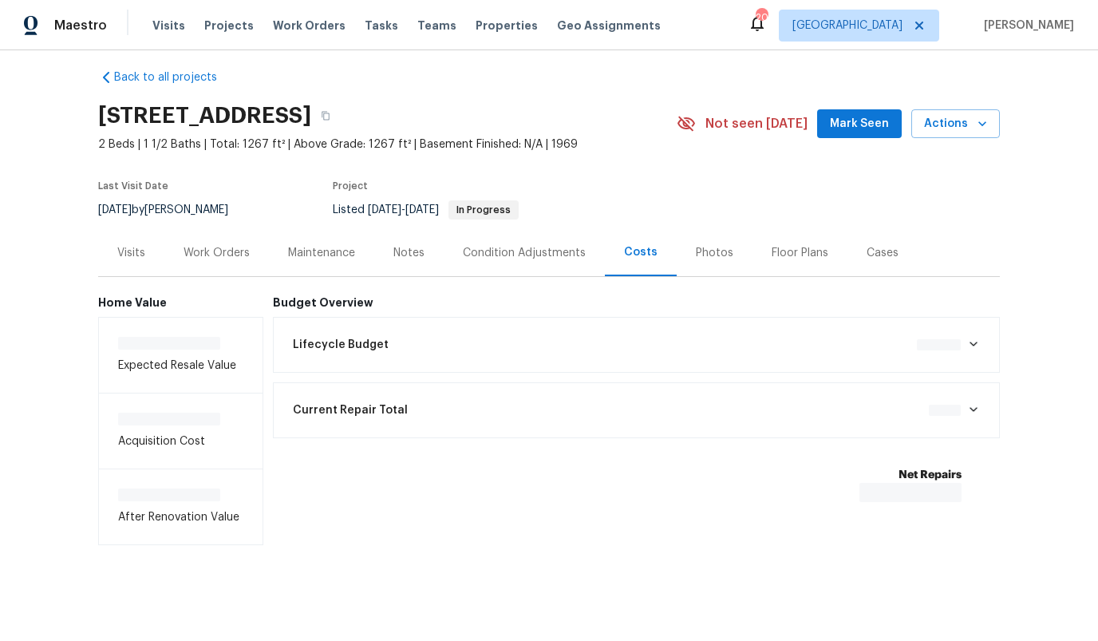
scroll to position [16, 0]
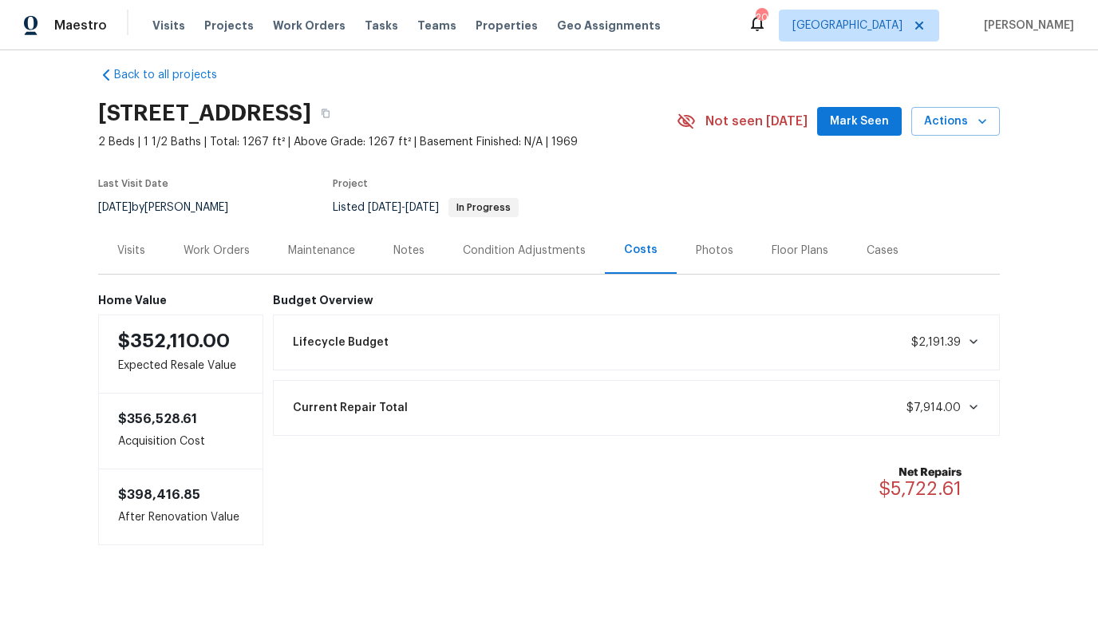
click at [850, 406] on div "Current Repair Total $7,914.00" at bounding box center [636, 407] width 707 height 35
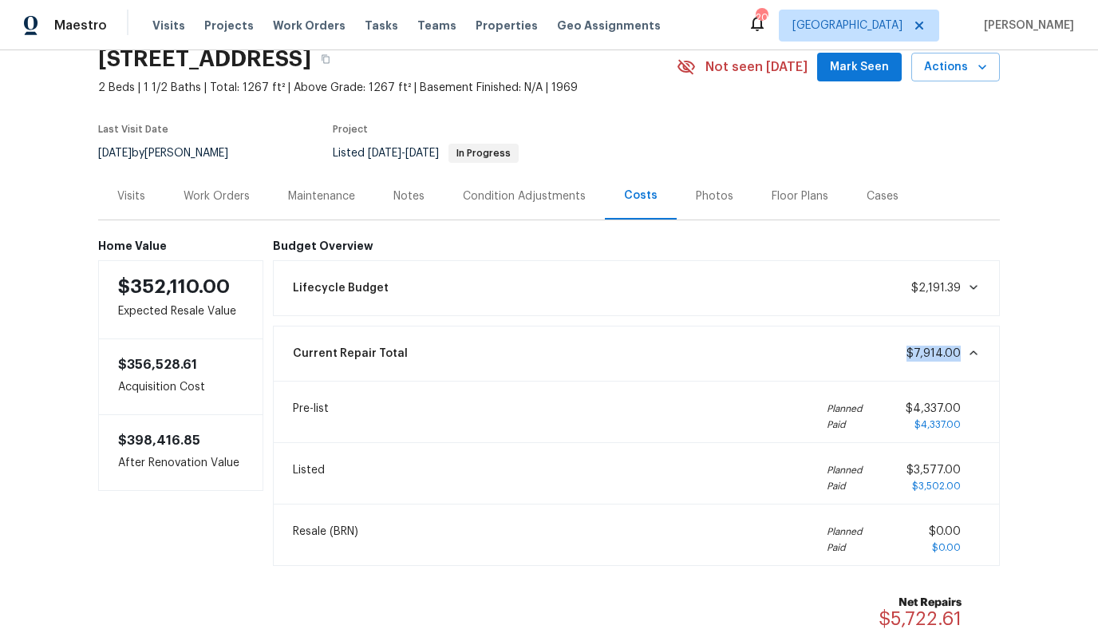
drag, startPoint x: 964, startPoint y: 353, endPoint x: 912, endPoint y: 353, distance: 52.7
click at [912, 353] on span "$7,914.00" at bounding box center [943, 354] width 73 height 16
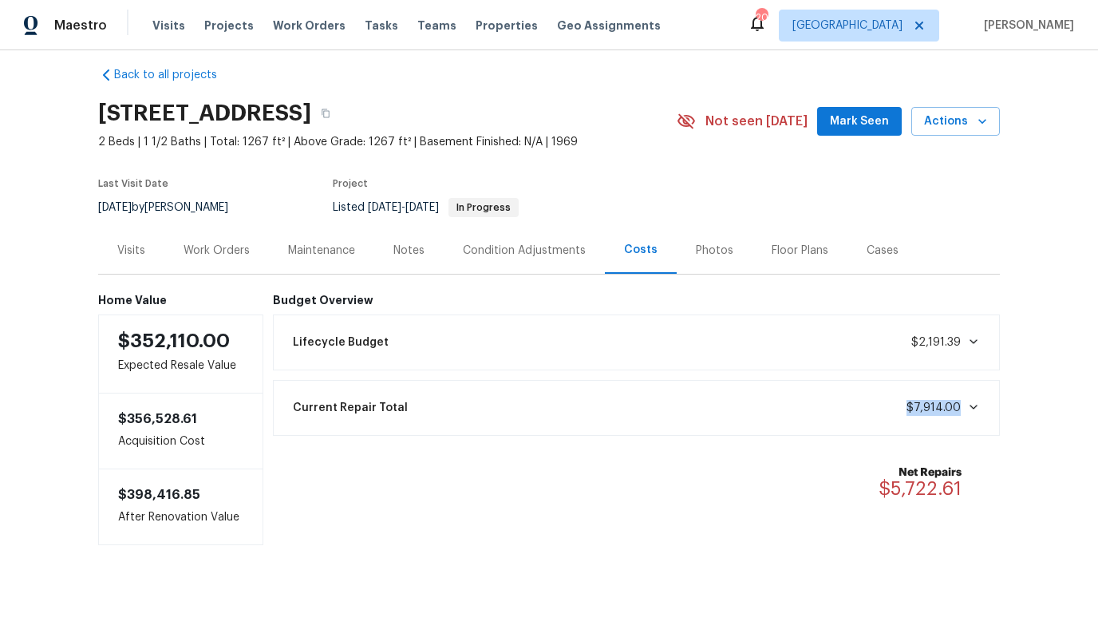
copy span "$7,914.00"
click at [198, 258] on div "Work Orders" at bounding box center [216, 250] width 105 height 47
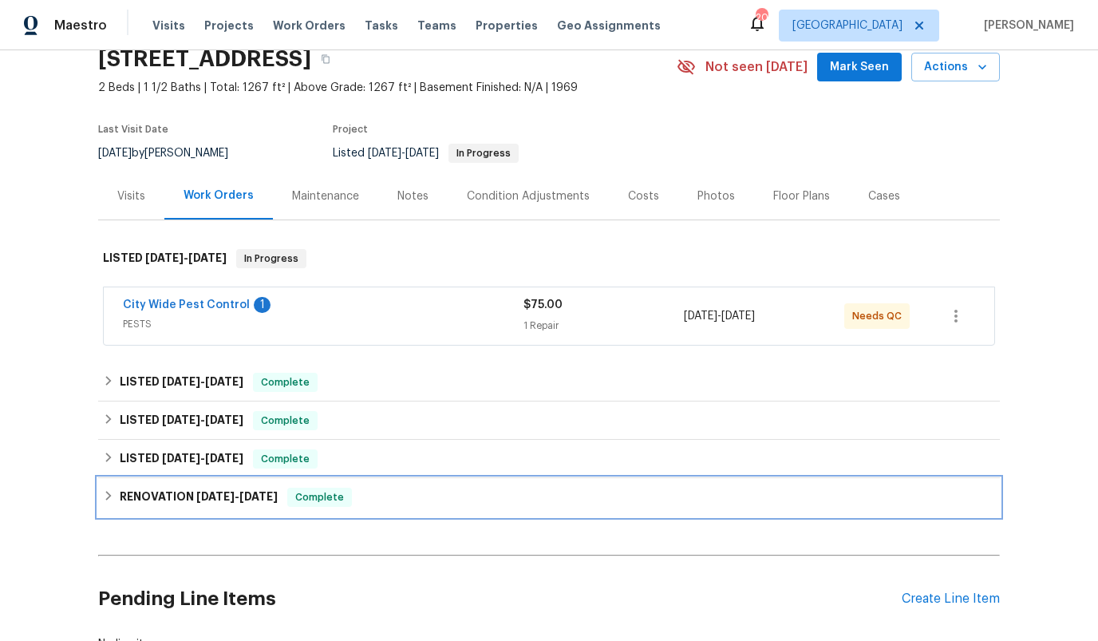
click at [184, 501] on h6 "RENOVATION [DATE] - [DATE]" at bounding box center [199, 497] width 158 height 19
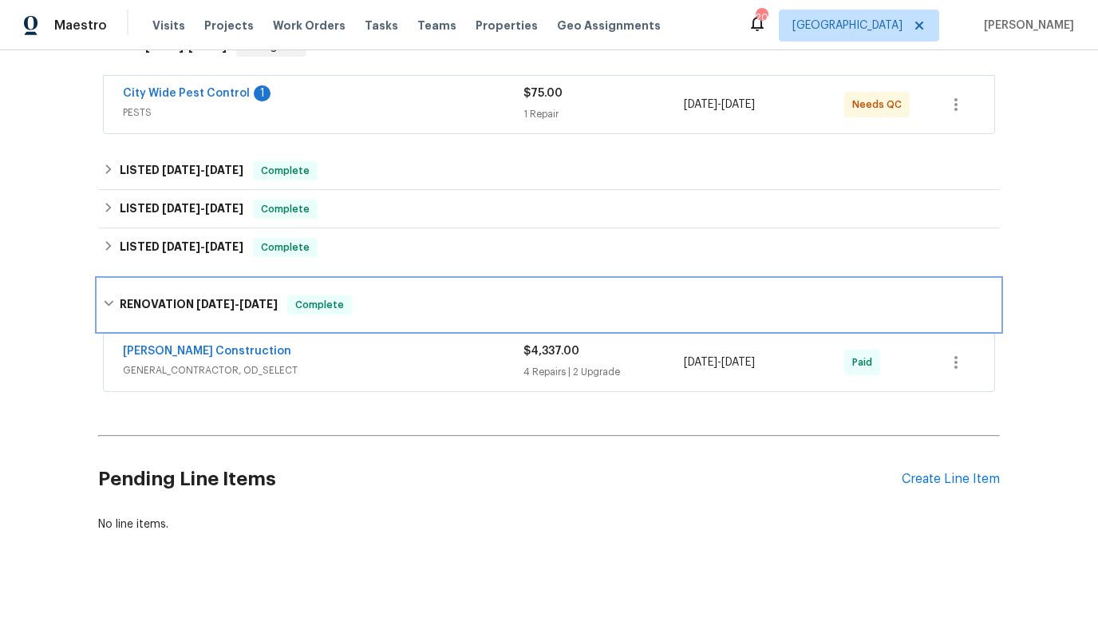
scroll to position [279, 0]
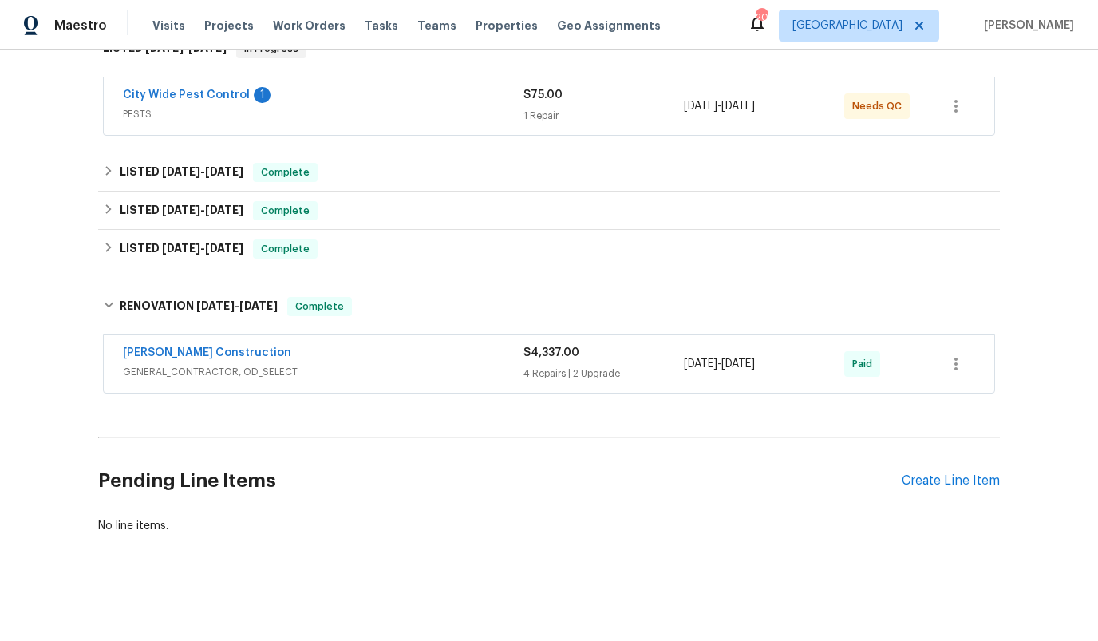
click at [346, 367] on span "GENERAL_CONTRACTOR, OD_SELECT" at bounding box center [323, 372] width 401 height 16
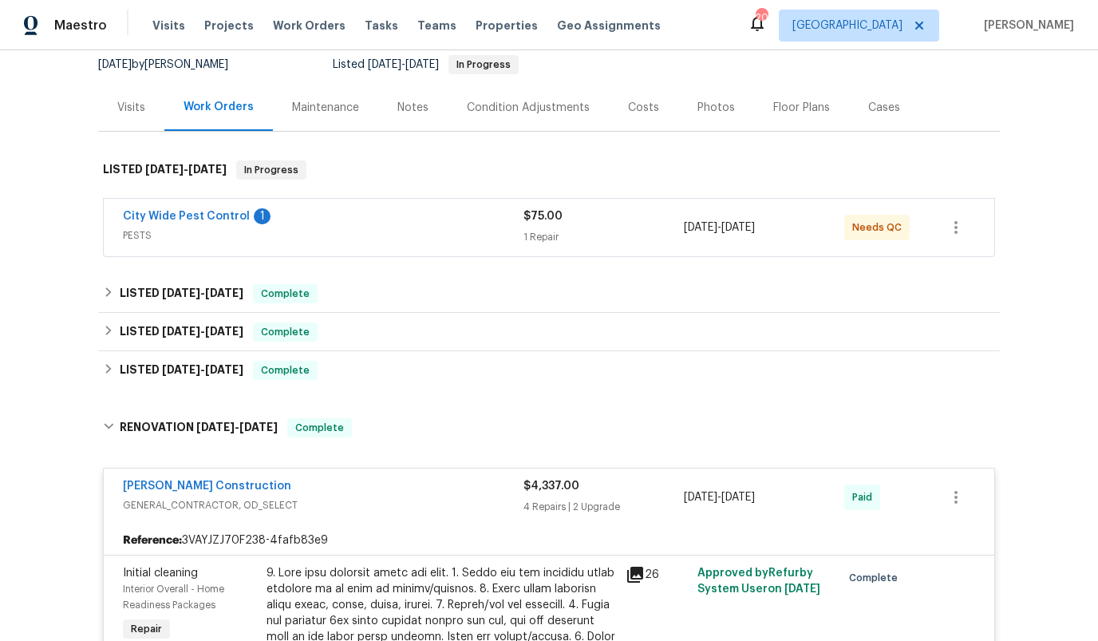
scroll to position [123, 0]
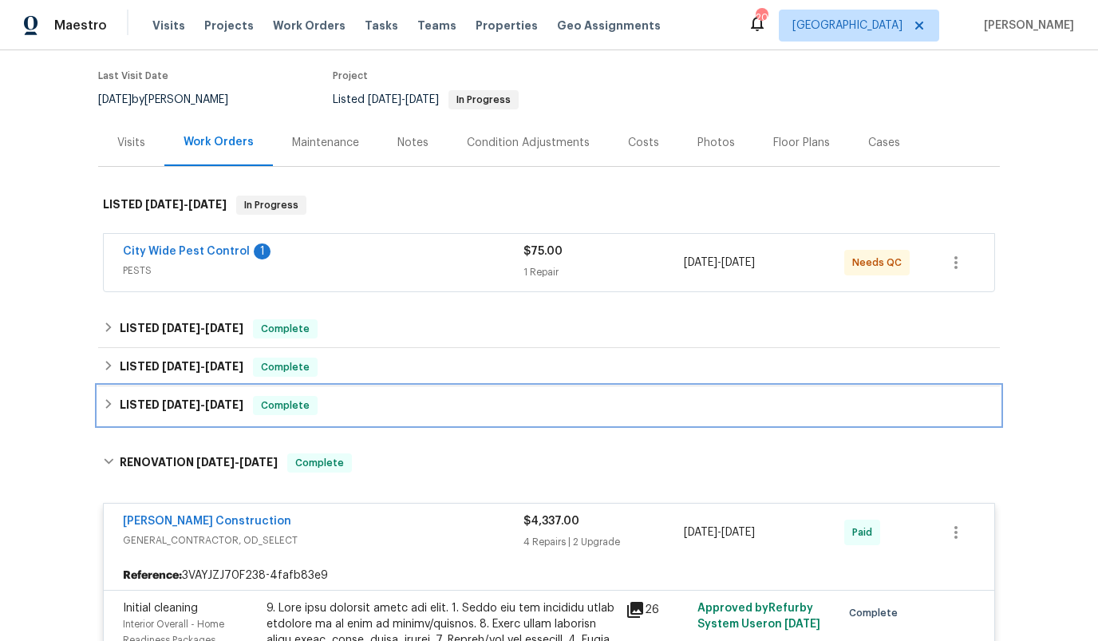
click at [196, 406] on span "[DATE]" at bounding box center [181, 404] width 38 height 11
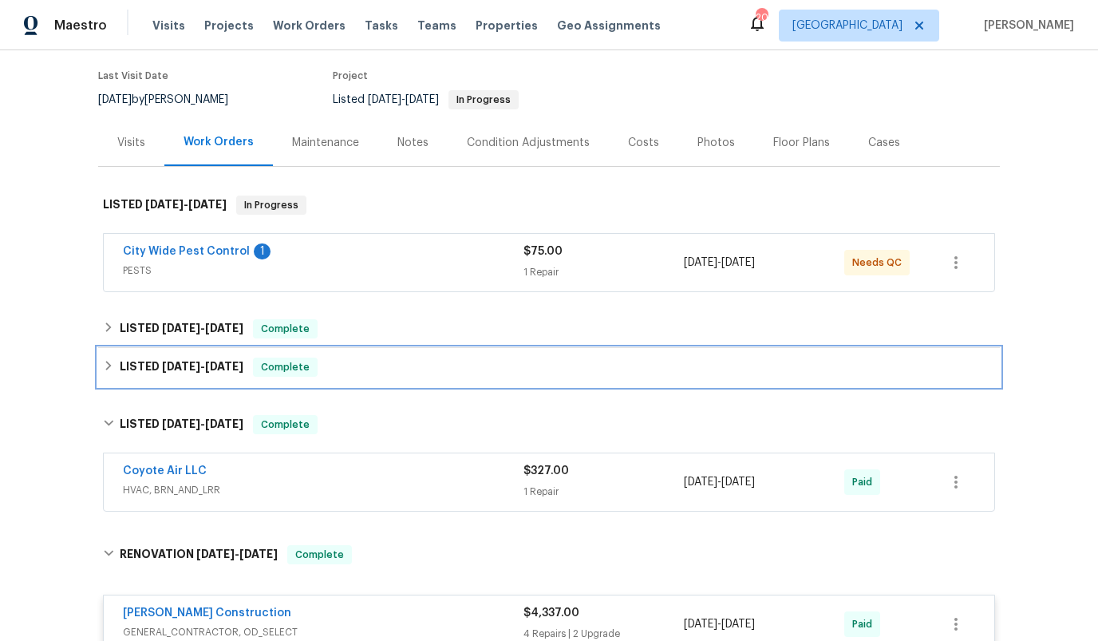
click at [189, 376] on div "LISTED [DATE] - [DATE] Complete" at bounding box center [549, 367] width 902 height 38
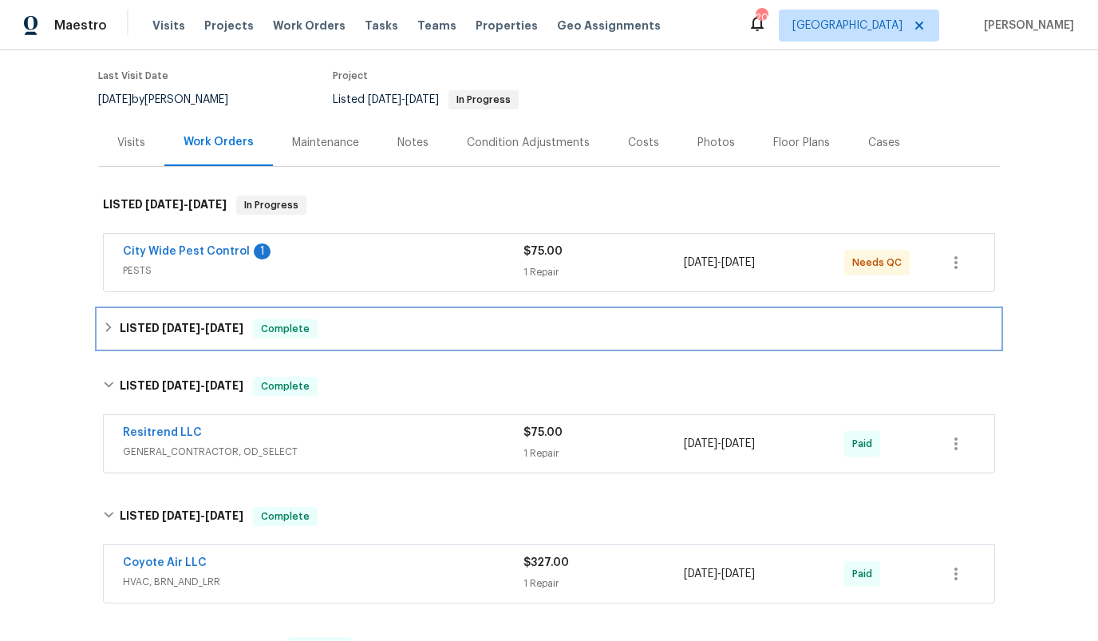
click at [189, 332] on span "[DATE]" at bounding box center [181, 328] width 38 height 11
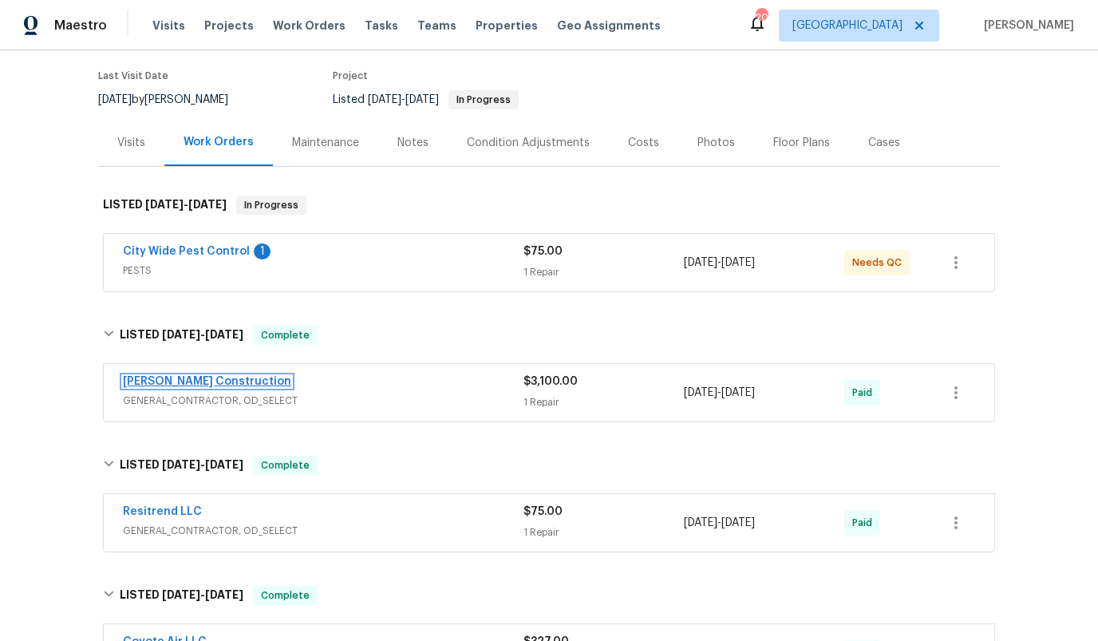
click at [196, 384] on link "[PERSON_NAME] Construction" at bounding box center [207, 381] width 168 height 11
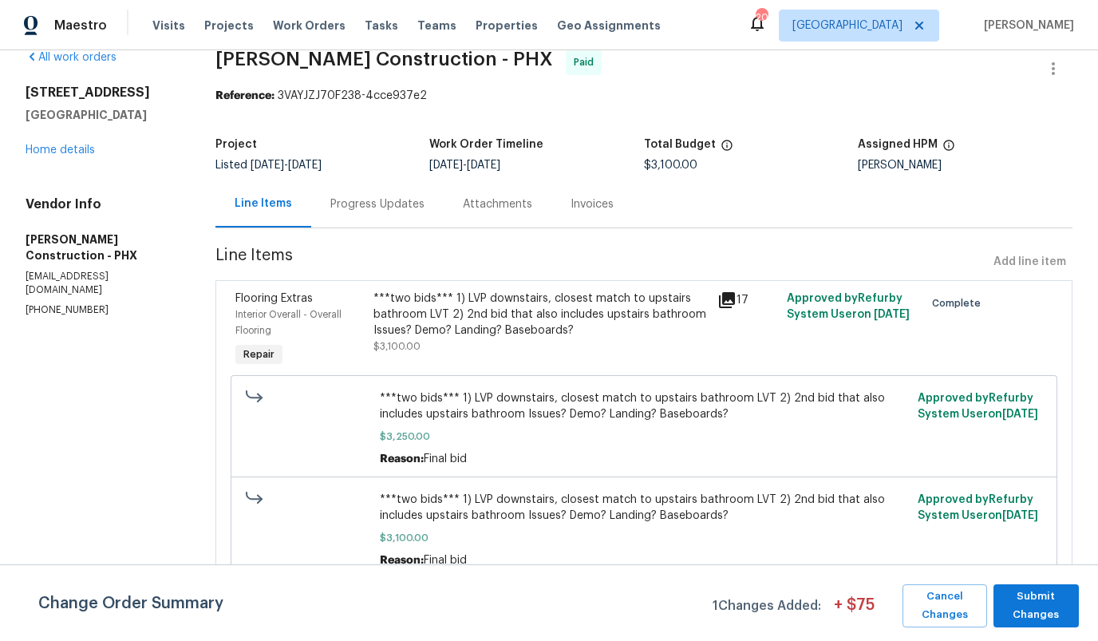
scroll to position [30, 0]
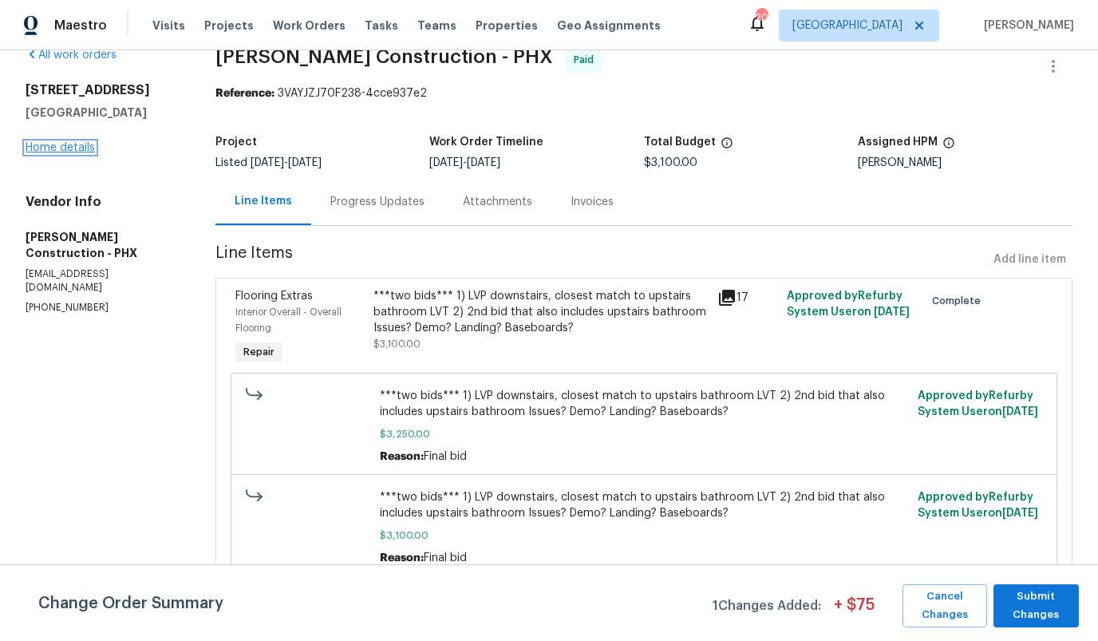
click at [84, 148] on link "Home details" at bounding box center [60, 147] width 69 height 11
